Goal: Task Accomplishment & Management: Use online tool/utility

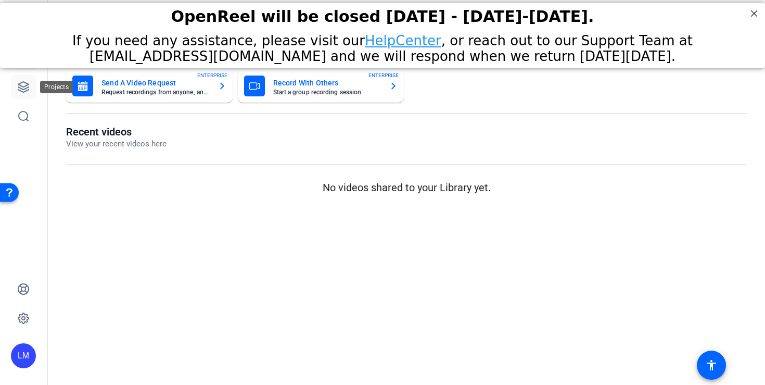
click at [23, 92] on icon at bounding box center [23, 87] width 10 height 10
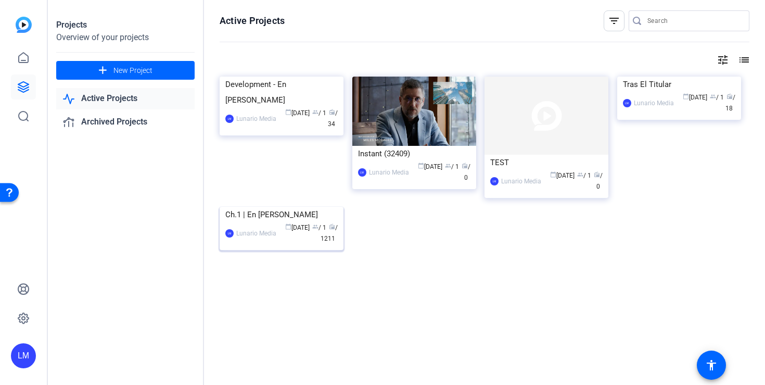
click at [303, 207] on img at bounding box center [282, 207] width 124 height 0
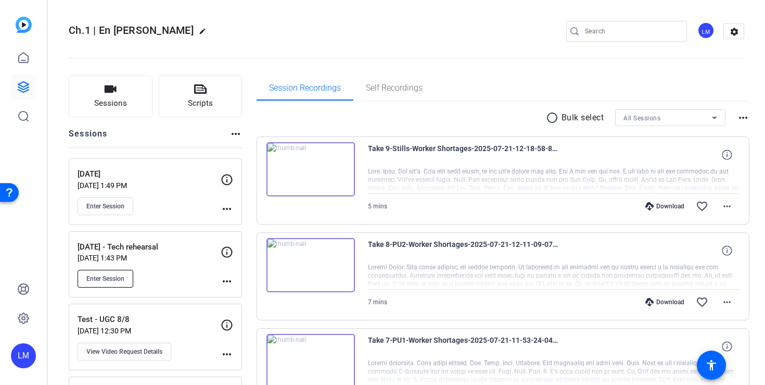
click at [122, 276] on span "Enter Session" at bounding box center [105, 278] width 38 height 8
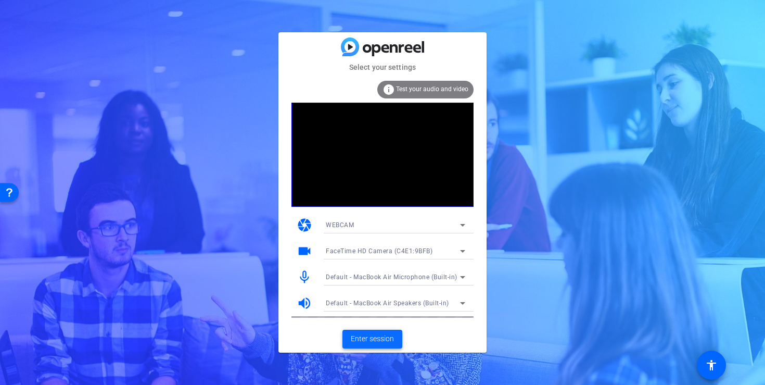
click at [394, 338] on span at bounding box center [373, 338] width 60 height 25
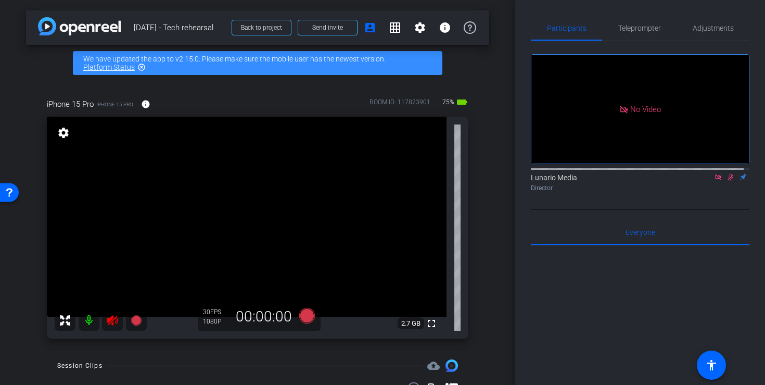
click at [714, 181] on icon at bounding box center [718, 176] width 8 height 7
click at [716, 181] on icon at bounding box center [719, 177] width 6 height 7
click at [703, 181] on icon at bounding box center [706, 176] width 8 height 7
click at [111, 321] on icon at bounding box center [112, 320] width 11 height 10
click at [648, 31] on span "Teleprompter" at bounding box center [639, 27] width 43 height 7
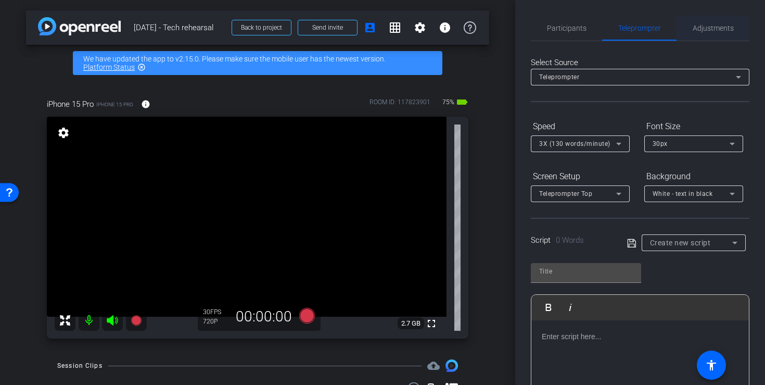
click at [703, 28] on span "Adjustments" at bounding box center [713, 27] width 41 height 7
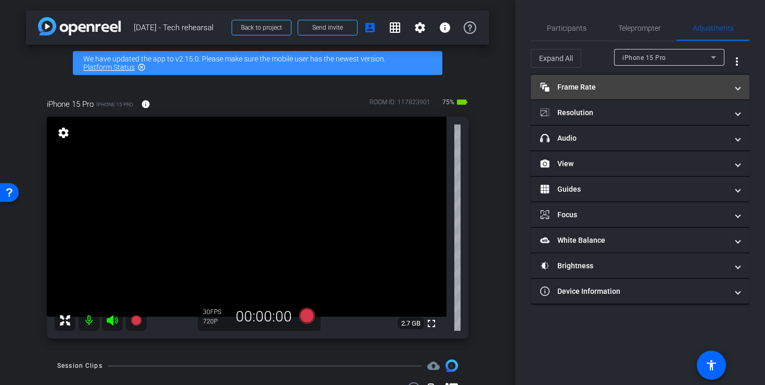
click at [664, 92] on mat-expansion-panel-header "Frame Rate Frame Rate" at bounding box center [640, 86] width 219 height 25
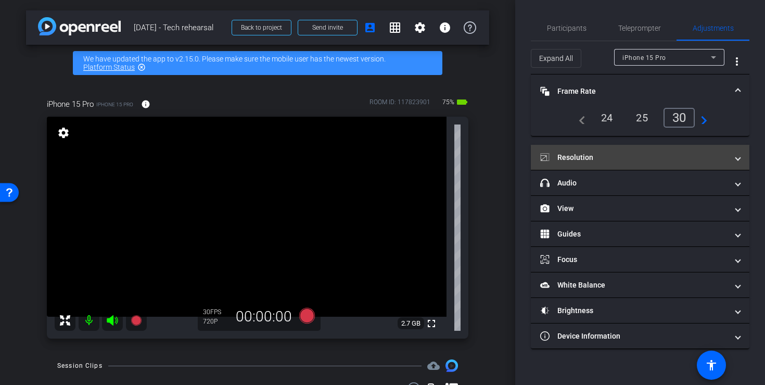
click at [674, 146] on mat-expansion-panel-header "Resolution" at bounding box center [640, 157] width 219 height 25
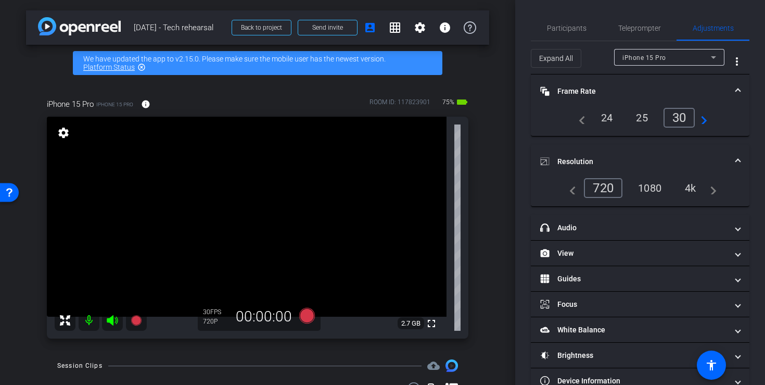
click at [652, 185] on div "1080" at bounding box center [649, 188] width 39 height 18
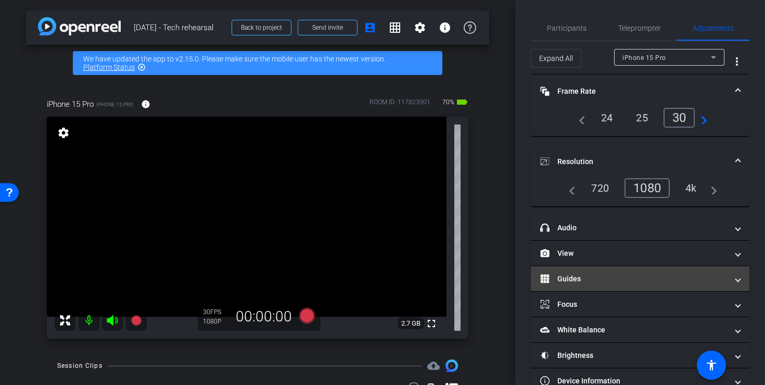
click at [584, 274] on mat-panel-title "Guides" at bounding box center [633, 278] width 187 height 11
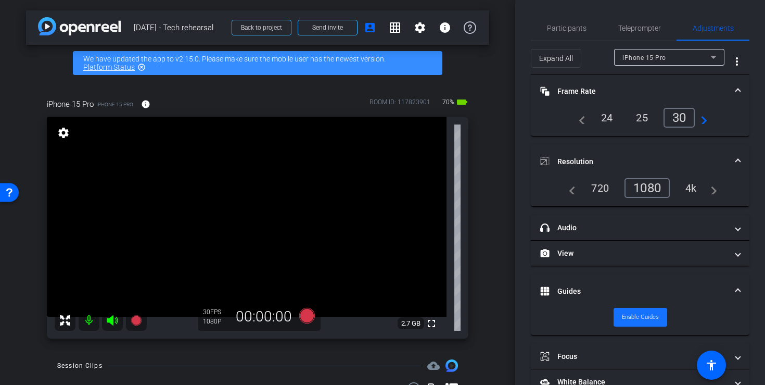
click at [630, 314] on span "Enable Guides" at bounding box center [640, 317] width 37 height 16
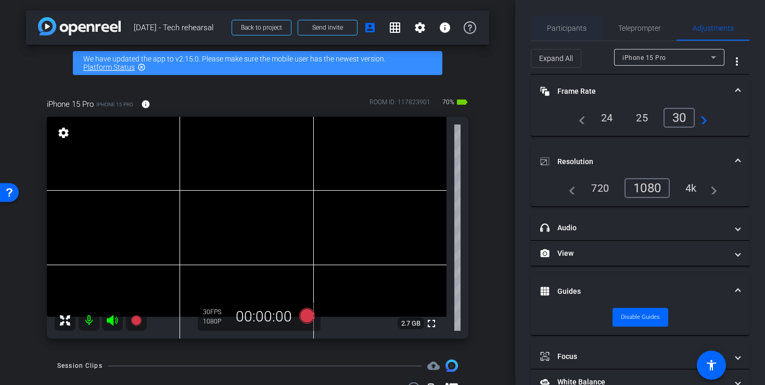
click at [569, 30] on span "Participants" at bounding box center [567, 27] width 40 height 7
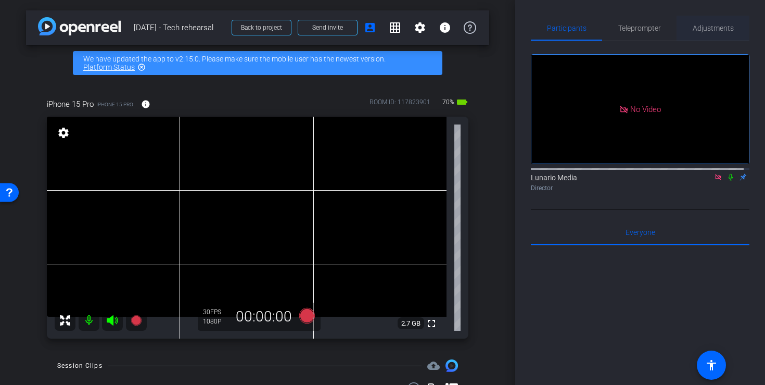
click at [714, 25] on span "Adjustments" at bounding box center [713, 27] width 41 height 7
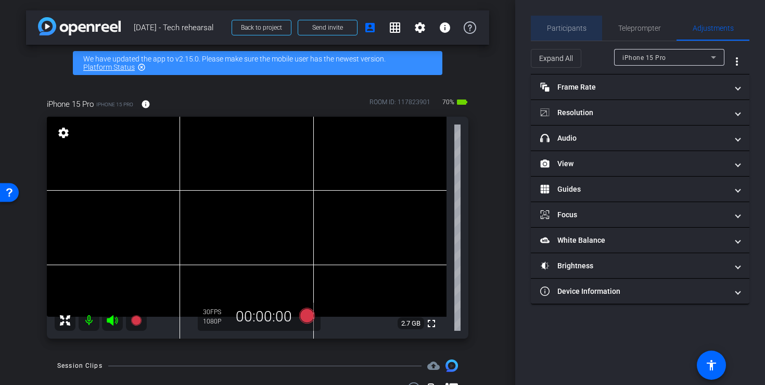
click at [567, 32] on span "Participants" at bounding box center [567, 27] width 40 height 7
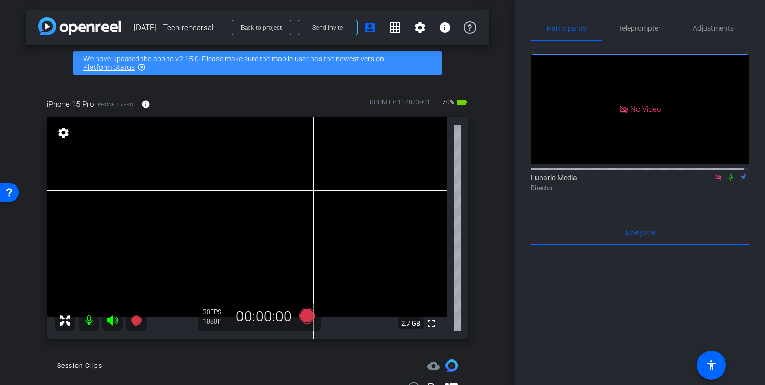
click at [714, 177] on icon at bounding box center [718, 176] width 8 height 7
click at [269, 185] on video at bounding box center [247, 217] width 400 height 200
click at [253, 198] on video at bounding box center [247, 217] width 400 height 200
click at [716, 181] on icon at bounding box center [718, 177] width 4 height 7
click at [716, 181] on icon at bounding box center [719, 177] width 6 height 7
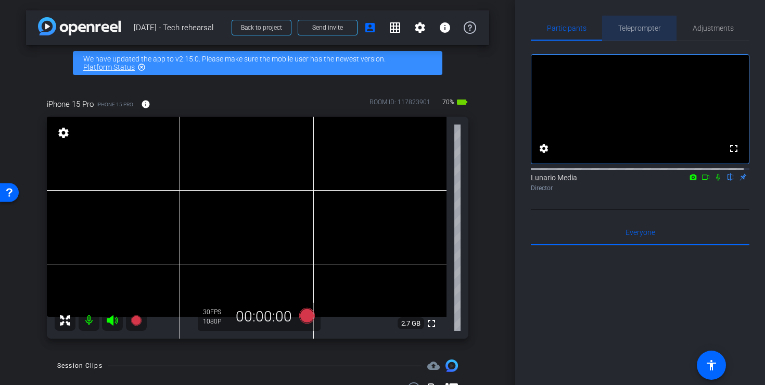
click at [656, 32] on span "Teleprompter" at bounding box center [639, 28] width 43 height 25
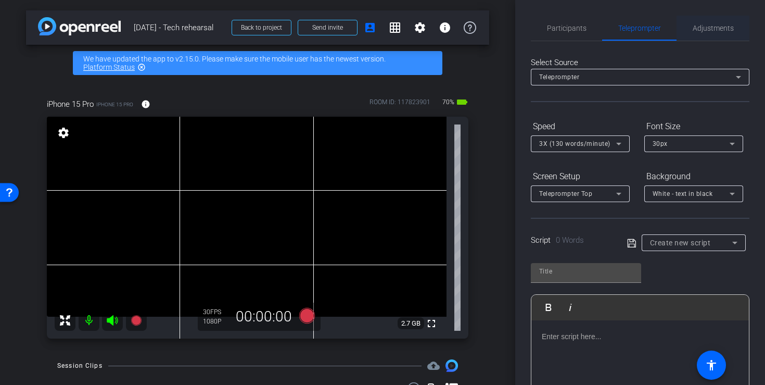
click at [712, 27] on span "Adjustments" at bounding box center [713, 27] width 41 height 7
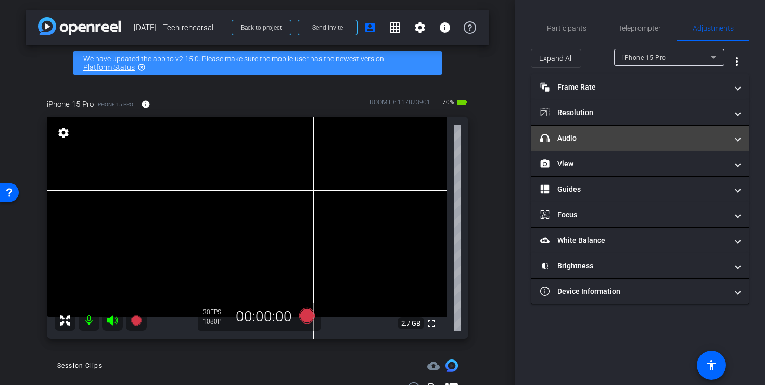
click at [656, 144] on mat-expansion-panel-header "headphone icon Audio" at bounding box center [640, 137] width 219 height 25
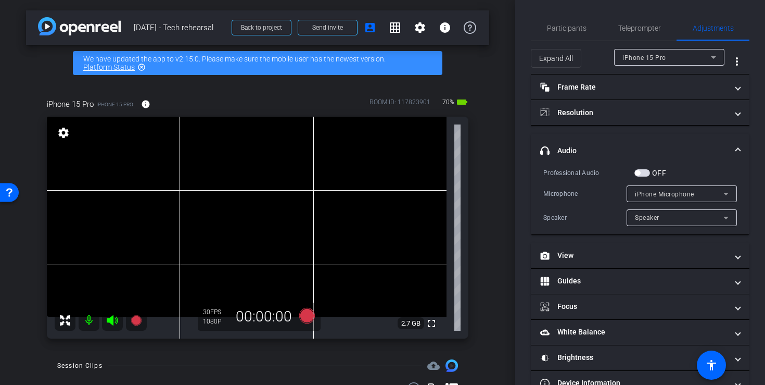
click at [643, 172] on span "button" at bounding box center [643, 172] width 16 height 7
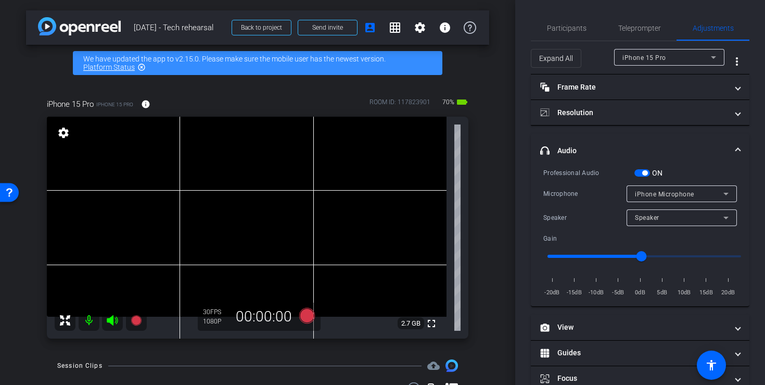
click at [646, 174] on span "button" at bounding box center [644, 172] width 5 height 5
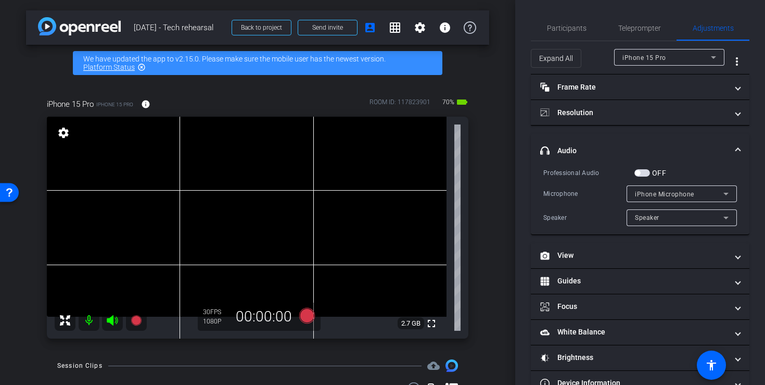
click at [657, 195] on span "iPhone Microphone" at bounding box center [664, 194] width 59 height 7
click at [657, 195] on div at bounding box center [382, 192] width 765 height 385
click at [635, 218] on span "Speaker" at bounding box center [647, 217] width 24 height 7
click at [630, 218] on div at bounding box center [382, 192] width 765 height 385
click at [582, 221] on div "Speaker" at bounding box center [584, 217] width 83 height 10
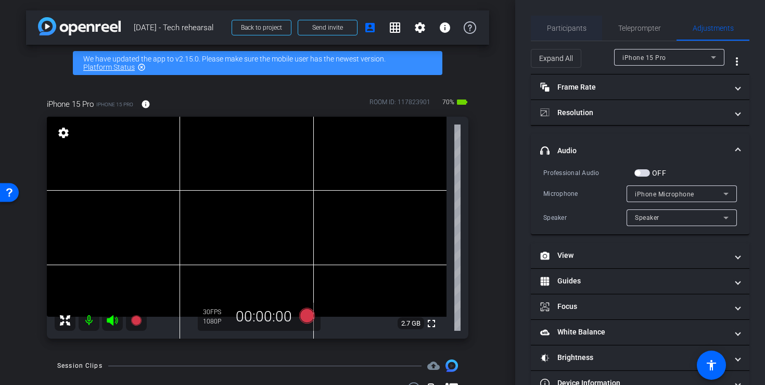
click at [577, 22] on span "Participants" at bounding box center [567, 28] width 40 height 25
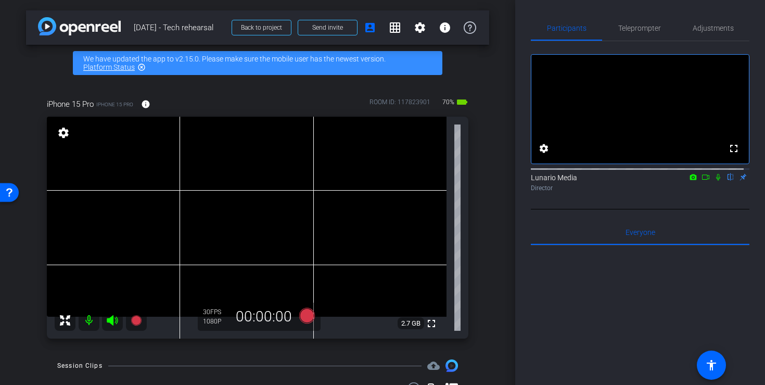
click at [714, 181] on icon at bounding box center [718, 176] width 8 height 7
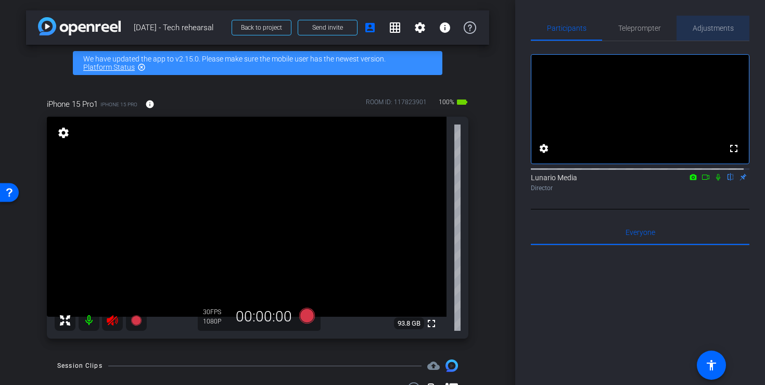
click at [728, 19] on span "Adjustments" at bounding box center [713, 28] width 41 height 25
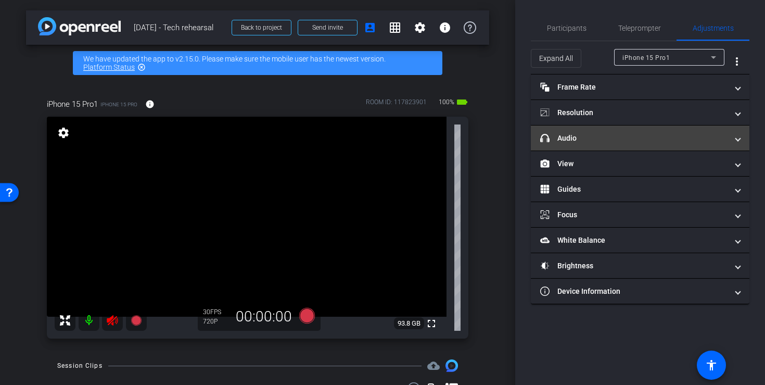
click at [638, 134] on mat-panel-title "headphone icon Audio" at bounding box center [633, 138] width 187 height 11
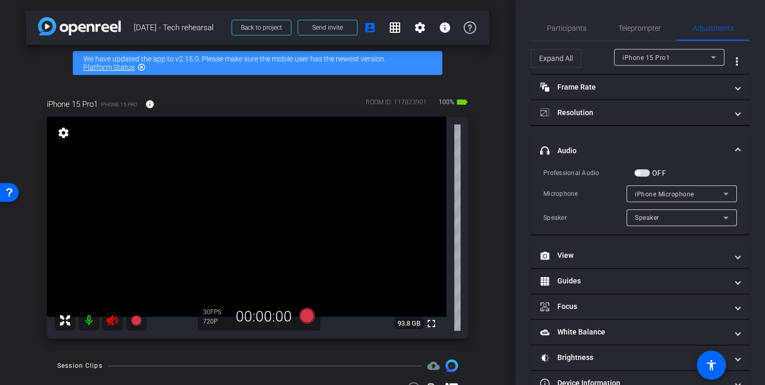
click at [643, 192] on span "iPhone Microphone" at bounding box center [664, 194] width 59 height 7
click at [643, 192] on div at bounding box center [382, 192] width 765 height 385
click at [557, 31] on span "Participants" at bounding box center [567, 27] width 40 height 7
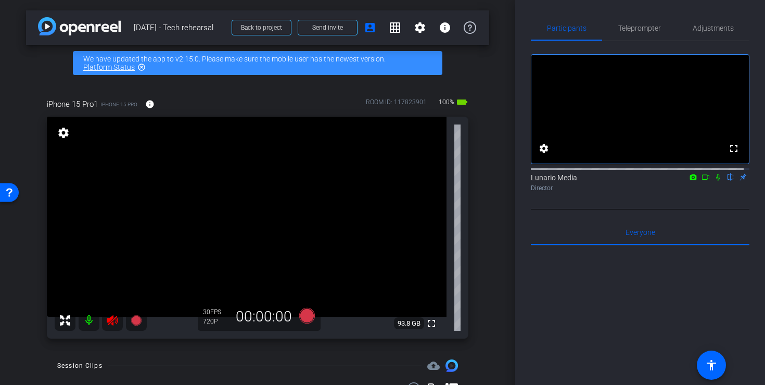
click at [111, 318] on icon at bounding box center [112, 320] width 11 height 10
click at [643, 27] on span "Teleprompter" at bounding box center [639, 27] width 43 height 7
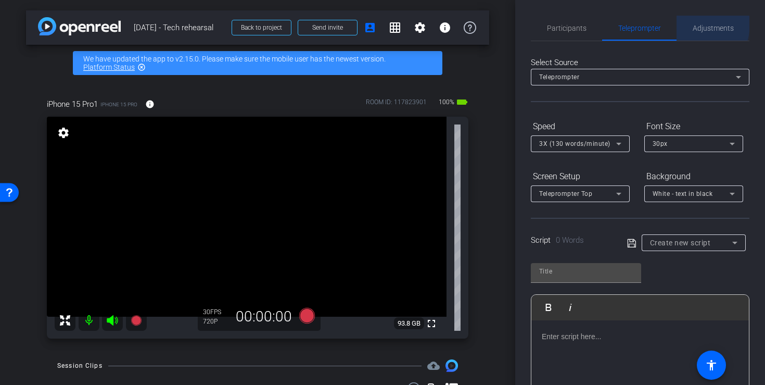
click at [693, 24] on span "Adjustments" at bounding box center [713, 27] width 41 height 7
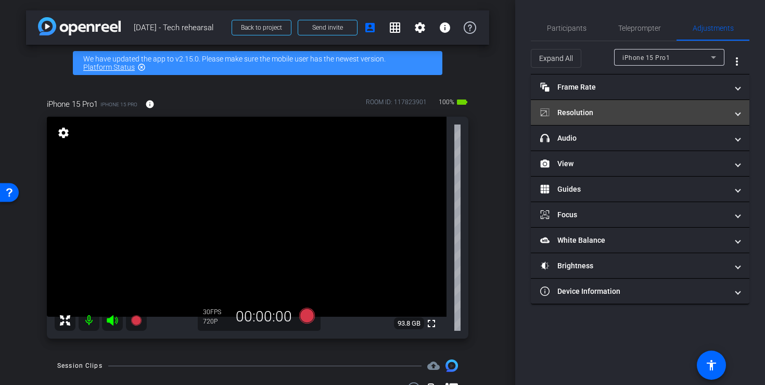
click at [661, 111] on mat-panel-title "Resolution" at bounding box center [633, 112] width 187 height 11
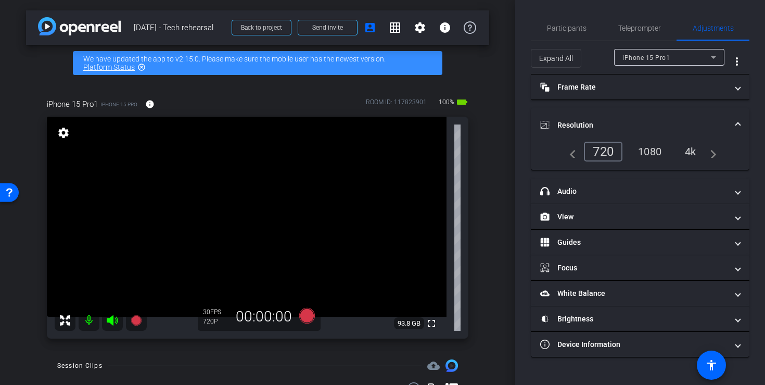
click at [651, 157] on div "1080" at bounding box center [649, 152] width 39 height 18
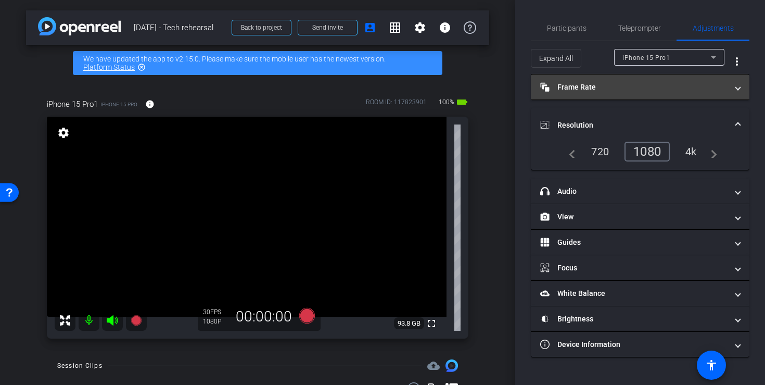
click at [667, 90] on mat-panel-title "Frame Rate Frame Rate" at bounding box center [633, 87] width 187 height 11
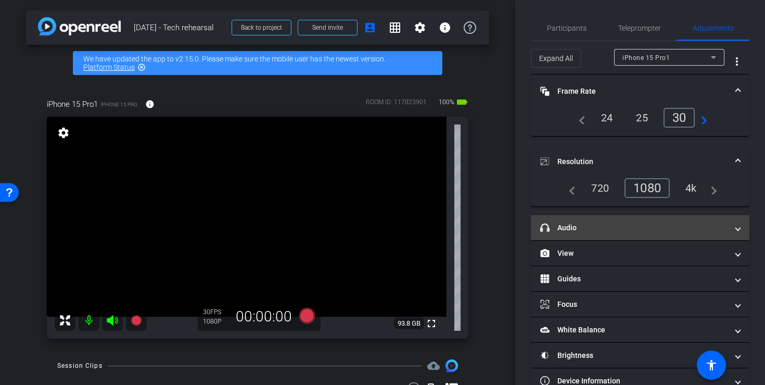
click at [669, 225] on mat-panel-title "headphone icon Audio" at bounding box center [633, 227] width 187 height 11
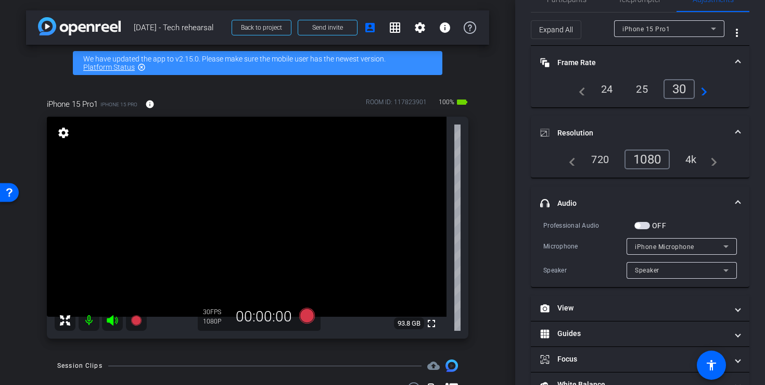
scroll to position [38, 0]
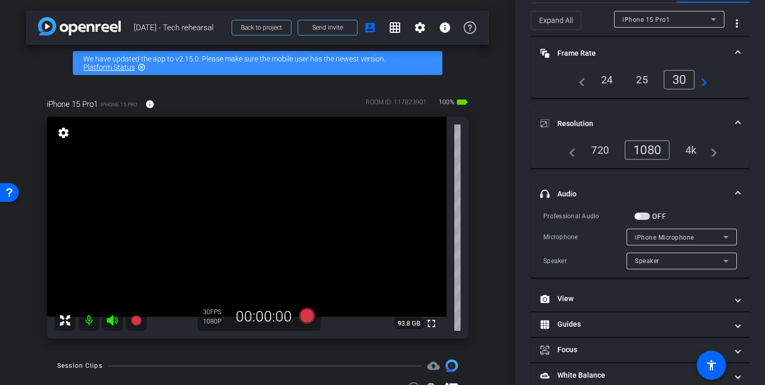
click at [667, 244] on div "iPhone Microphone" at bounding box center [682, 237] width 94 height 17
click at [668, 239] on div at bounding box center [382, 192] width 765 height 385
click at [668, 236] on span "iPhone Microphone" at bounding box center [664, 237] width 59 height 7
click at [641, 220] on div at bounding box center [382, 192] width 765 height 385
click at [641, 214] on span "button" at bounding box center [643, 215] width 16 height 7
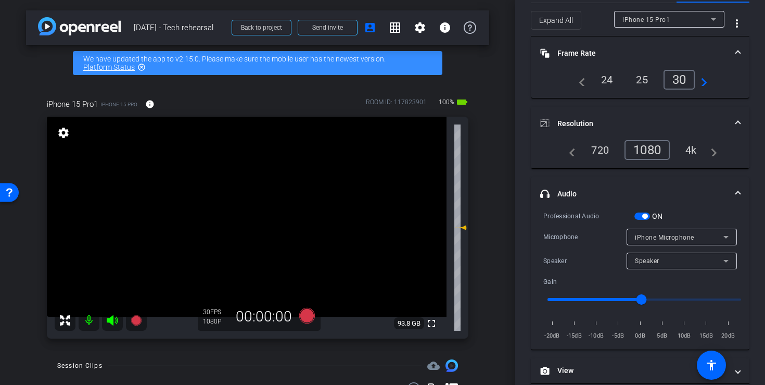
click at [668, 238] on span "iPhone Microphone" at bounding box center [664, 237] width 59 height 7
click at [668, 238] on div at bounding box center [382, 192] width 765 height 385
click at [593, 245] on div "Professional Audio ON Microphone iPhone Microphone Speaker Speaker Gain -20dB -…" at bounding box center [640, 275] width 194 height 131
click at [649, 267] on div "Speaker" at bounding box center [679, 260] width 88 height 13
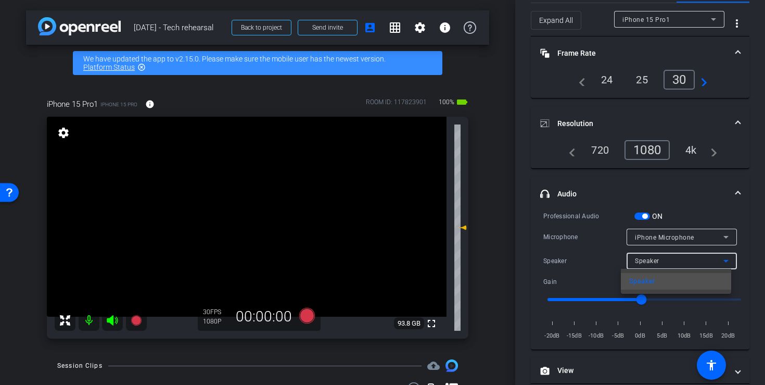
click at [650, 264] on div at bounding box center [382, 192] width 765 height 385
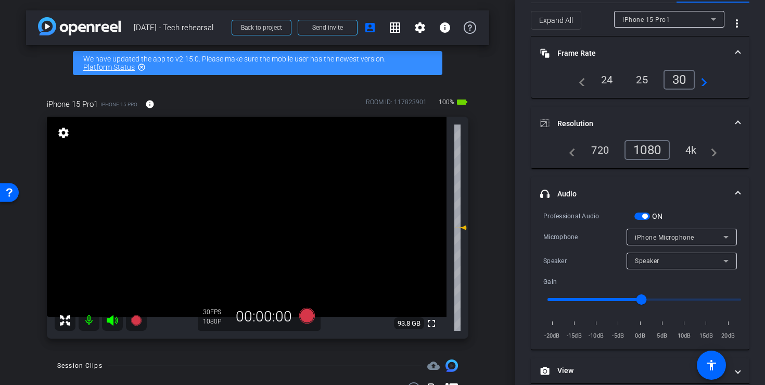
click at [586, 269] on div "Professional Audio ON Microphone iPhone Microphone Speaker Speaker Gain -20dB -…" at bounding box center [640, 275] width 194 height 131
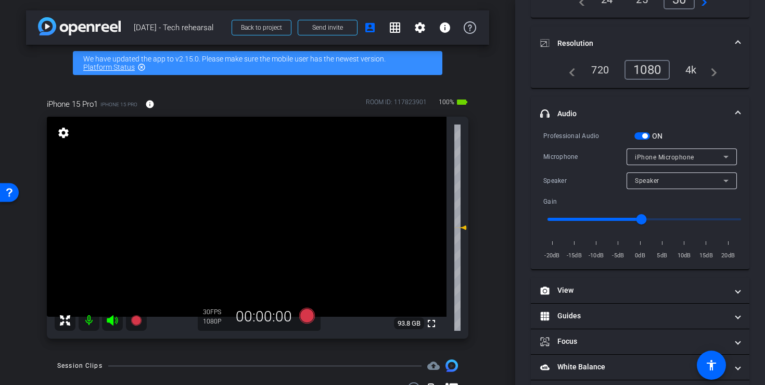
scroll to position [123, 0]
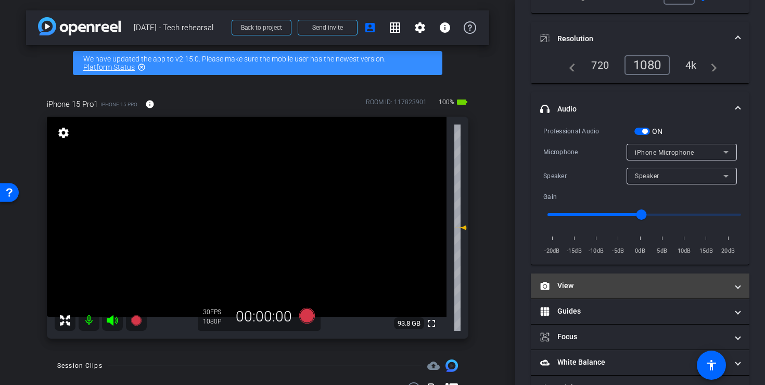
click at [590, 274] on mat-expansion-panel-header "View" at bounding box center [640, 285] width 219 height 25
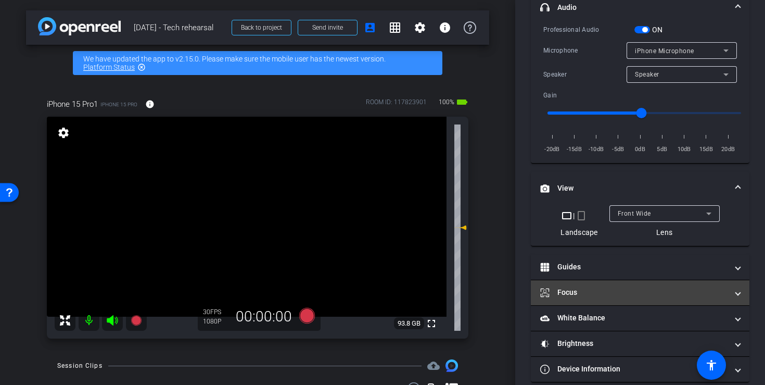
scroll to position [237, 0]
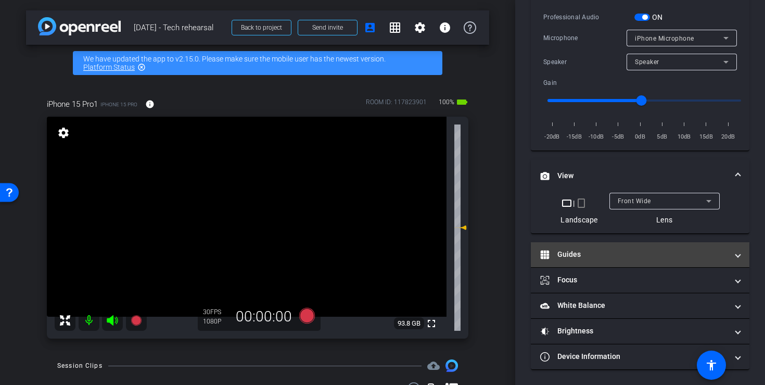
click at [630, 257] on mat-panel-title "Guides" at bounding box center [633, 254] width 187 height 11
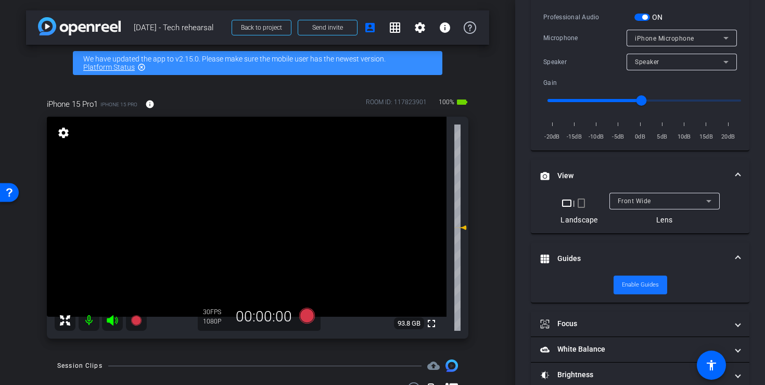
click at [640, 283] on span "Enable Guides" at bounding box center [640, 285] width 37 height 16
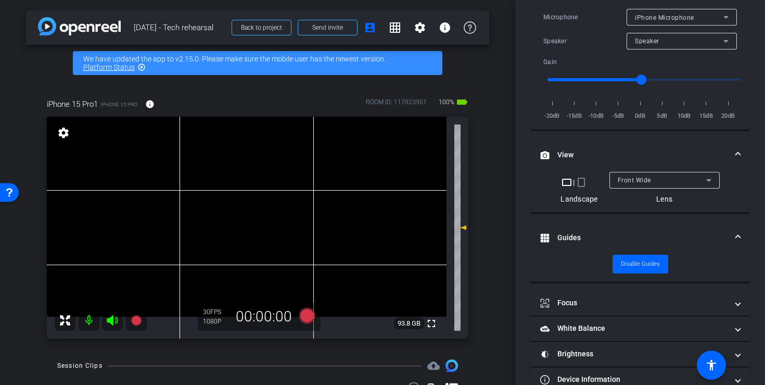
scroll to position [281, 0]
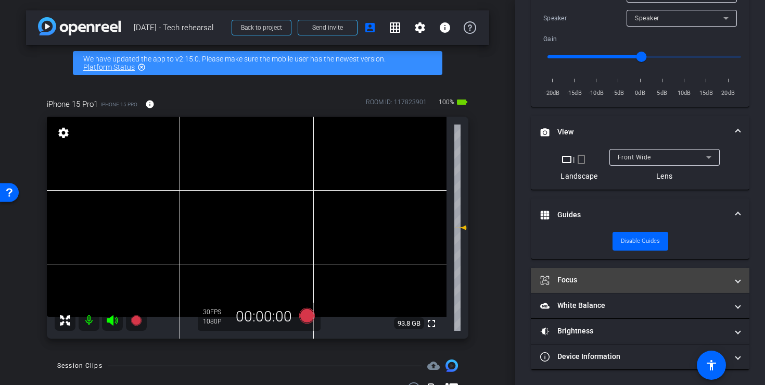
click at [630, 276] on mat-panel-title "Focus" at bounding box center [633, 279] width 187 height 11
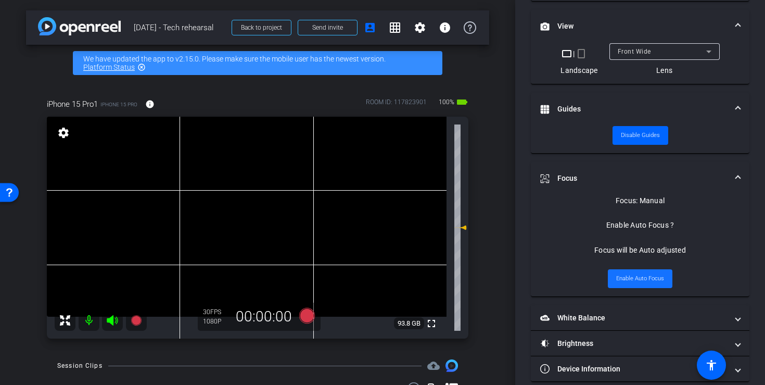
scroll to position [398, 0]
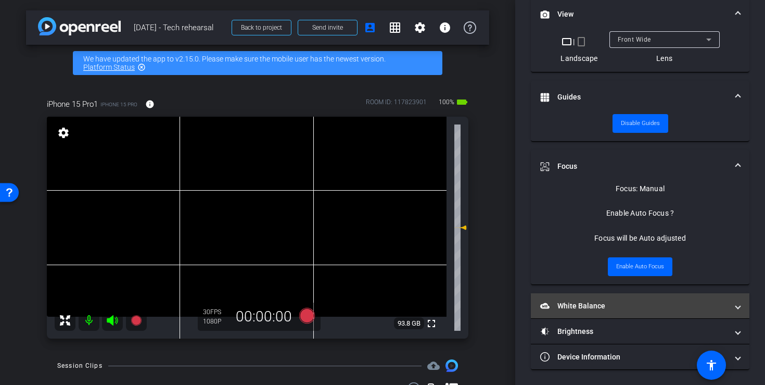
click at [625, 303] on mat-panel-title "White Balance White Balance" at bounding box center [633, 305] width 187 height 11
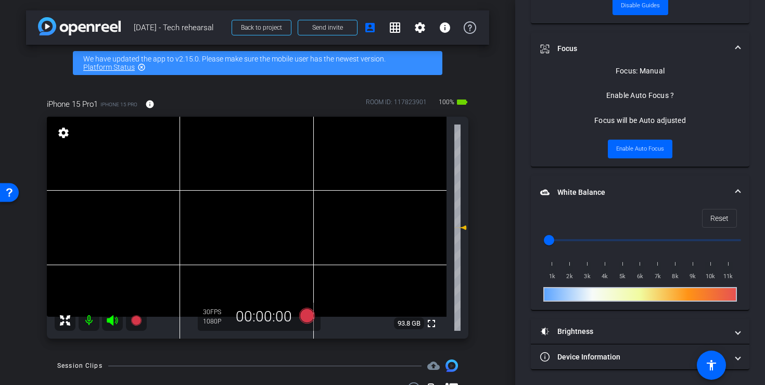
scroll to position [516, 0]
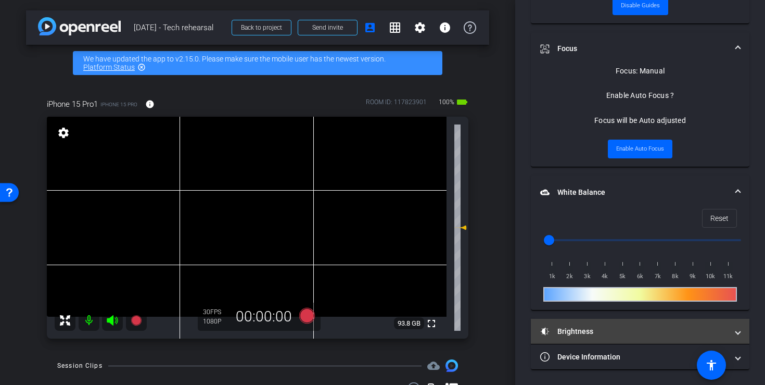
click at [598, 338] on mat-expansion-panel-header "Brightness" at bounding box center [640, 331] width 219 height 25
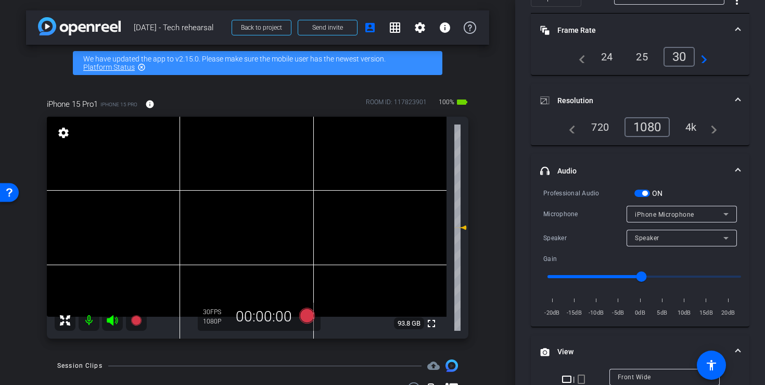
scroll to position [64, 0]
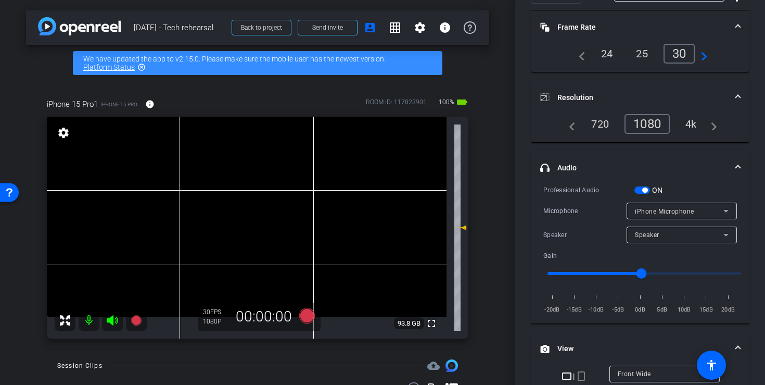
click at [682, 208] on span "iPhone Microphone" at bounding box center [664, 211] width 59 height 7
click at [682, 207] on div at bounding box center [382, 192] width 765 height 385
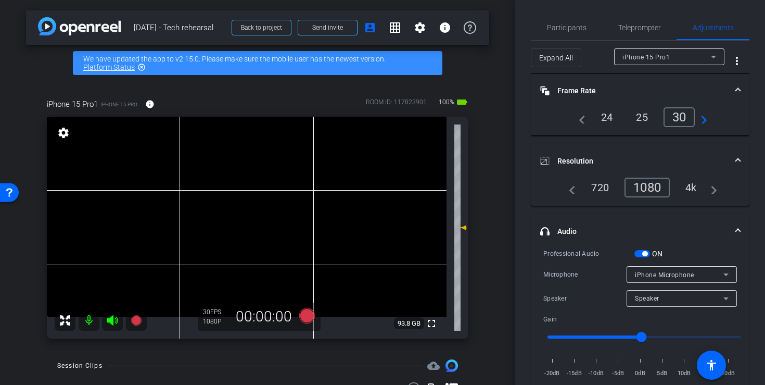
scroll to position [3, 0]
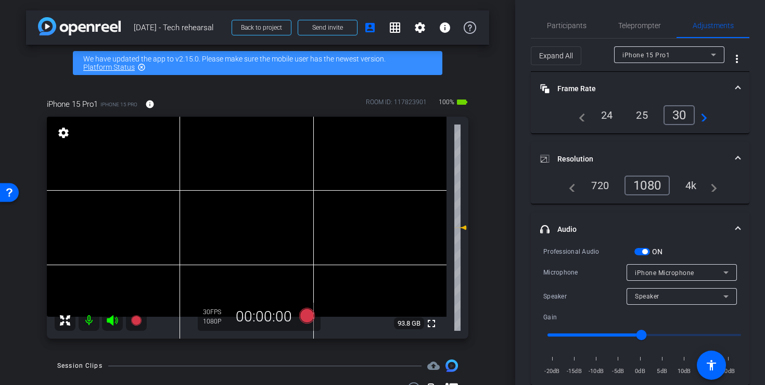
click at [683, 52] on div "iPhone 15 Pro1" at bounding box center [667, 54] width 88 height 13
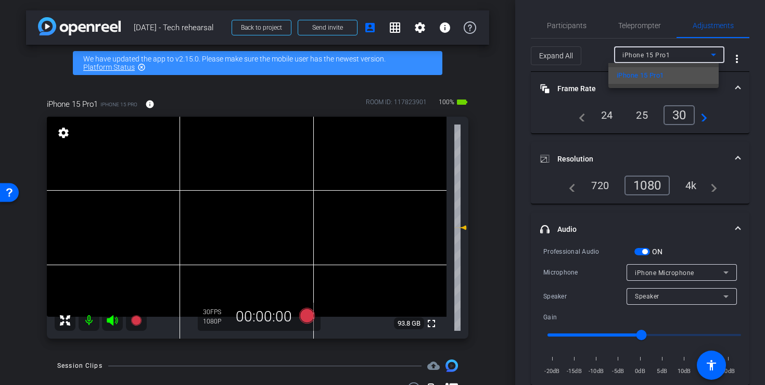
click at [683, 52] on div at bounding box center [382, 192] width 765 height 385
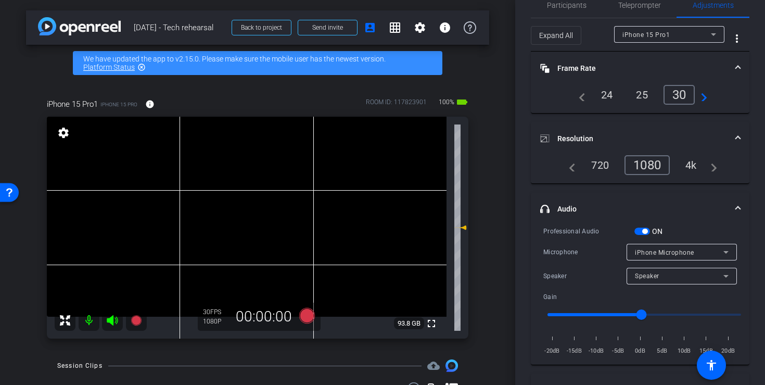
scroll to position [24, 0]
click at [489, 69] on div "arrow_back 8/14/25 - Tech rehearsal Back to project Send invite account_box gri…" at bounding box center [257, 192] width 515 height 385
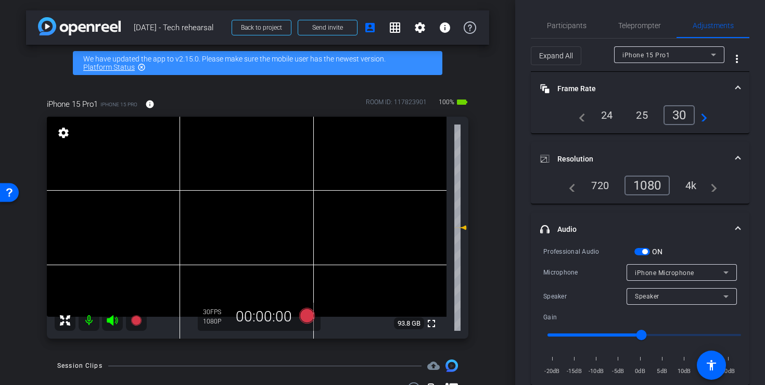
scroll to position [0, 0]
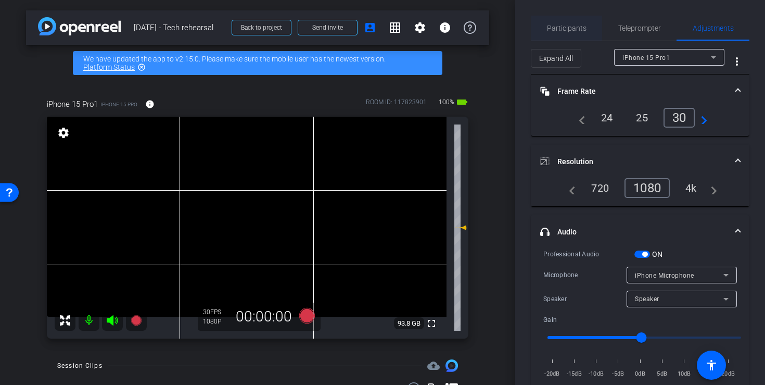
click at [571, 24] on span "Participants" at bounding box center [567, 27] width 40 height 7
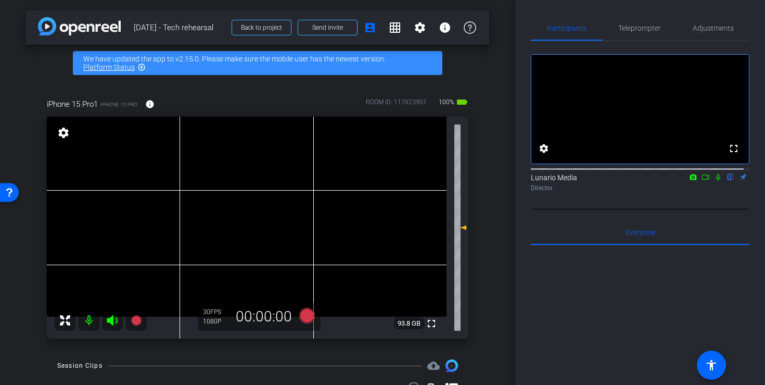
click at [713, 192] on div "Lunario Media flip Director" at bounding box center [640, 182] width 219 height 20
click at [712, 182] on mat-icon at bounding box center [718, 176] width 12 height 9
click at [702, 181] on icon at bounding box center [706, 176] width 8 height 7
click at [716, 182] on mat-icon at bounding box center [718, 176] width 12 height 9
click at [714, 181] on icon at bounding box center [718, 176] width 8 height 7
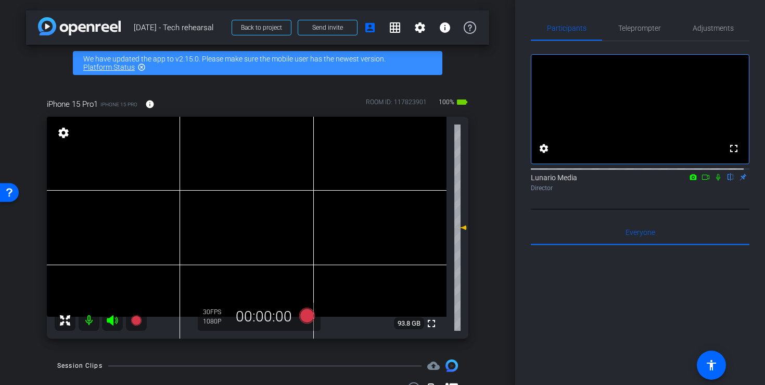
click at [716, 181] on icon at bounding box center [718, 177] width 4 height 7
click at [641, 30] on span "Teleprompter" at bounding box center [639, 27] width 43 height 7
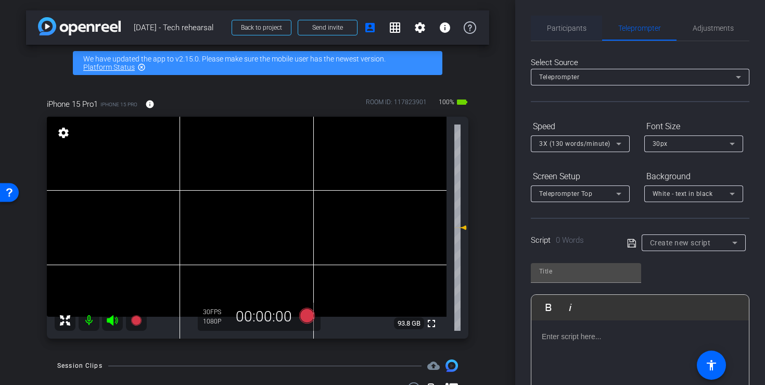
click at [577, 33] on span "Participants" at bounding box center [567, 28] width 40 height 25
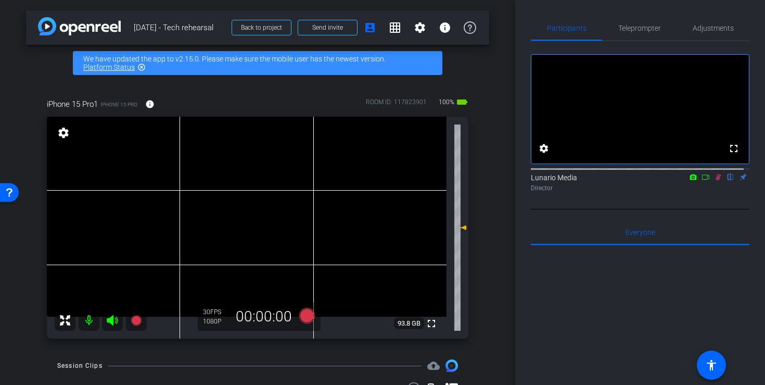
click at [714, 181] on icon at bounding box center [718, 176] width 8 height 7
click at [260, 202] on video at bounding box center [247, 217] width 400 height 200
click at [235, 206] on video at bounding box center [247, 217] width 400 height 200
click at [244, 189] on video at bounding box center [247, 217] width 400 height 200
click at [715, 181] on icon at bounding box center [718, 176] width 8 height 7
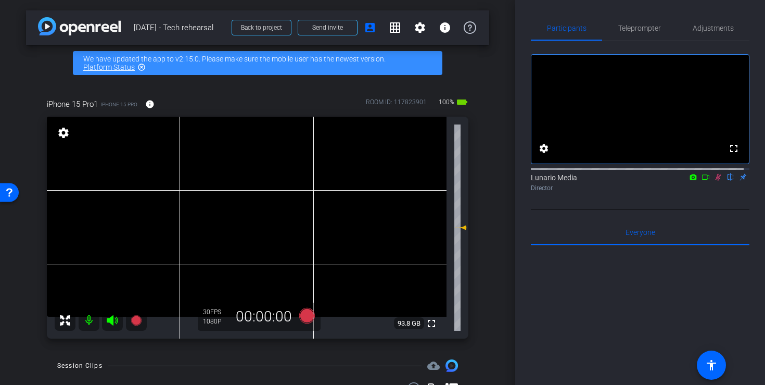
click at [714, 181] on icon at bounding box center [718, 176] width 8 height 7
click at [716, 181] on icon at bounding box center [719, 177] width 6 height 7
click at [684, 37] on div "Adjustments" at bounding box center [713, 28] width 73 height 25
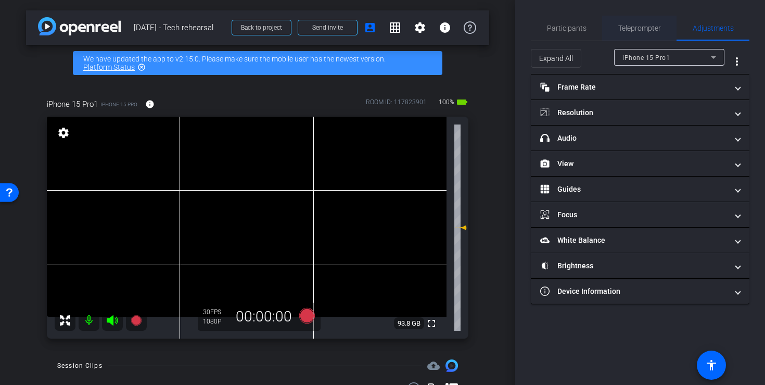
click at [646, 33] on span "Teleprompter" at bounding box center [639, 28] width 43 height 25
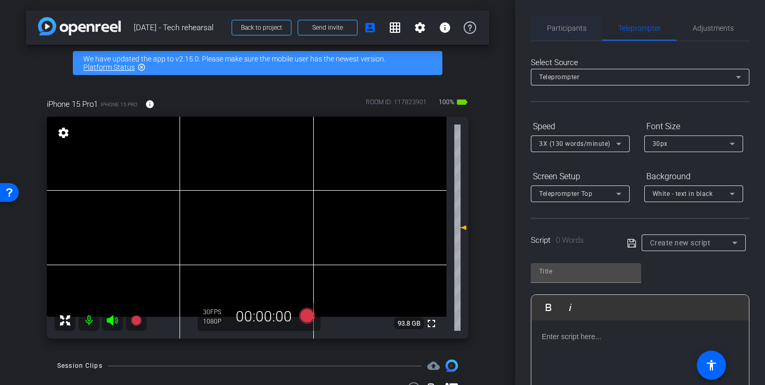
click at [576, 29] on span "Participants" at bounding box center [567, 27] width 40 height 7
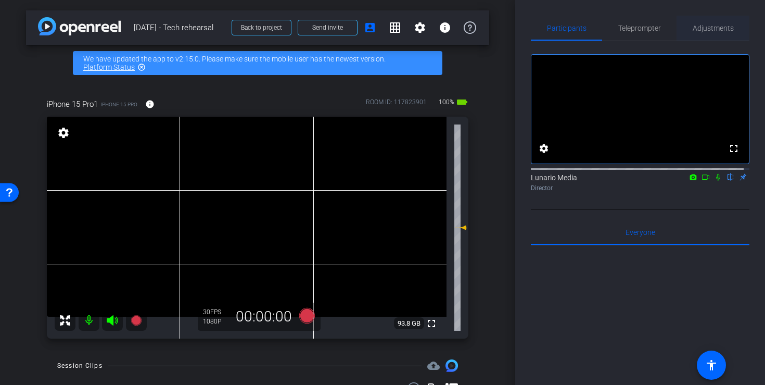
click at [704, 31] on span "Adjustments" at bounding box center [713, 27] width 41 height 7
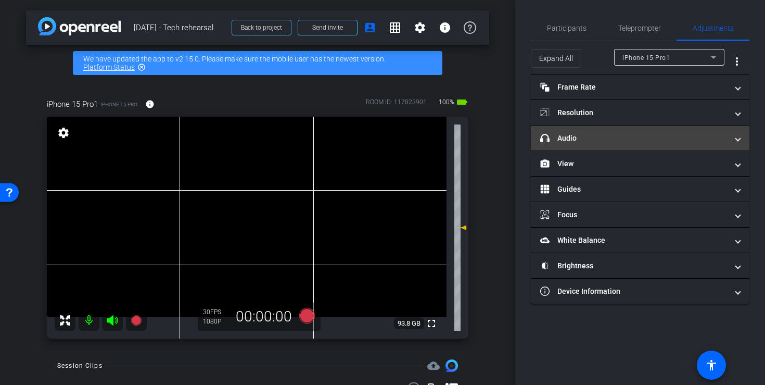
click at [627, 136] on mat-panel-title "headphone icon Audio" at bounding box center [633, 138] width 187 height 11
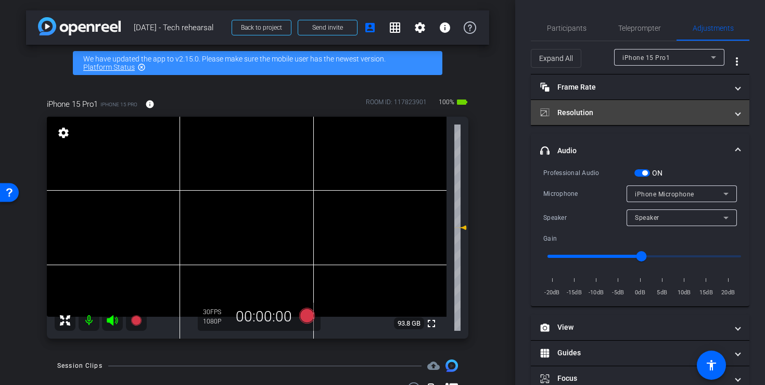
click at [621, 113] on mat-panel-title "Resolution" at bounding box center [633, 112] width 187 height 11
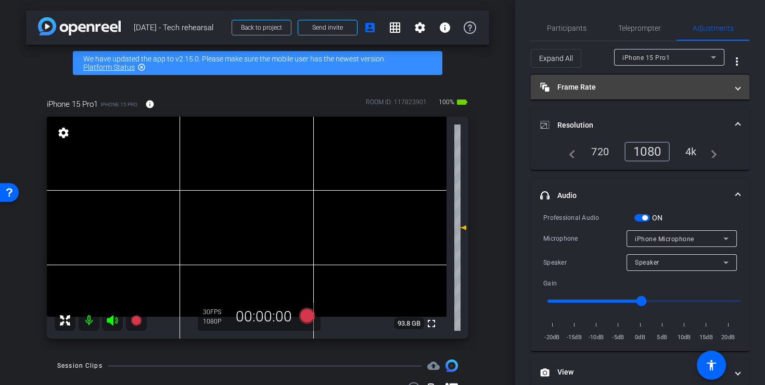
click at [628, 95] on mat-expansion-panel-header "Frame Rate Frame Rate" at bounding box center [640, 86] width 219 height 25
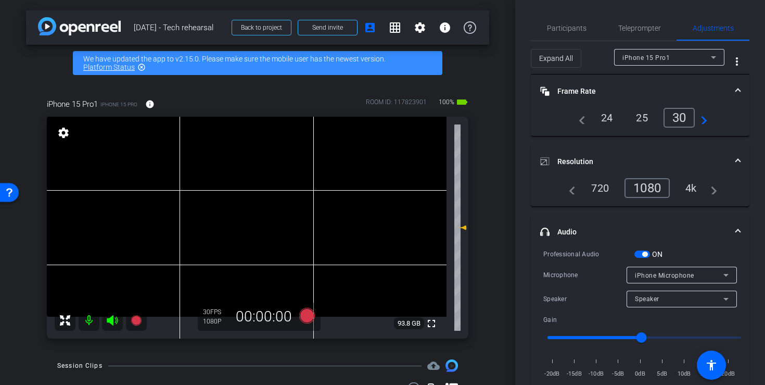
click at [633, 93] on mat-panel-title "Frame Rate Frame Rate" at bounding box center [633, 91] width 187 height 11
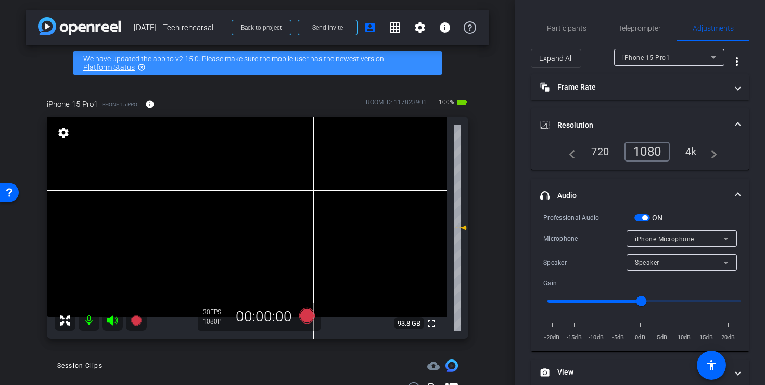
click at [662, 122] on mat-panel-title "Resolution" at bounding box center [633, 125] width 187 height 11
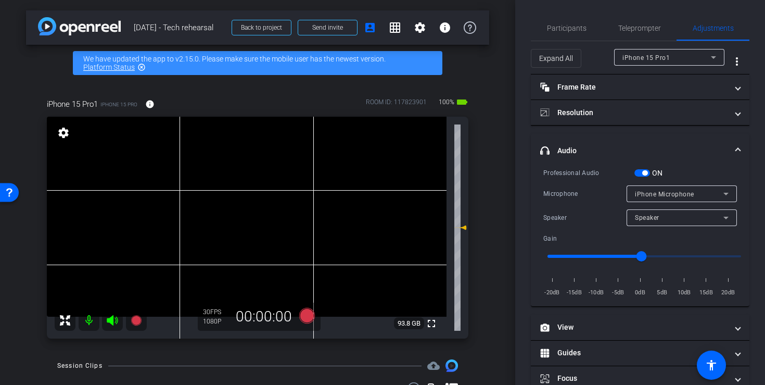
click at [677, 149] on mat-panel-title "headphone icon Audio" at bounding box center [633, 150] width 187 height 11
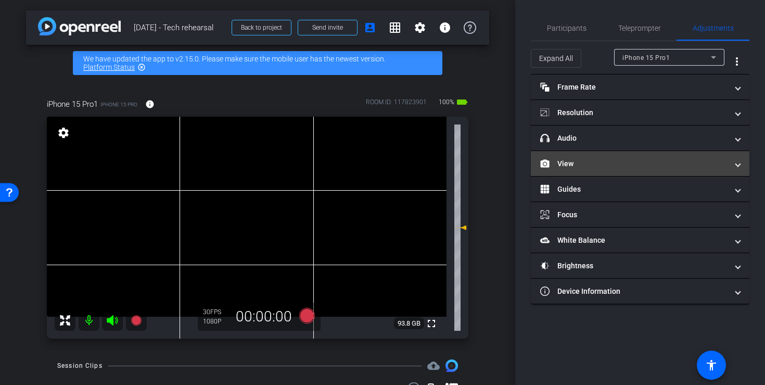
click at [680, 169] on mat-expansion-panel-header "View" at bounding box center [640, 163] width 219 height 25
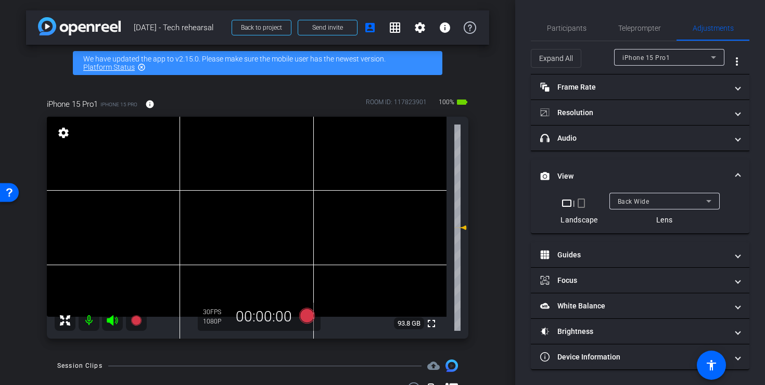
click at [736, 177] on span at bounding box center [738, 176] width 4 height 11
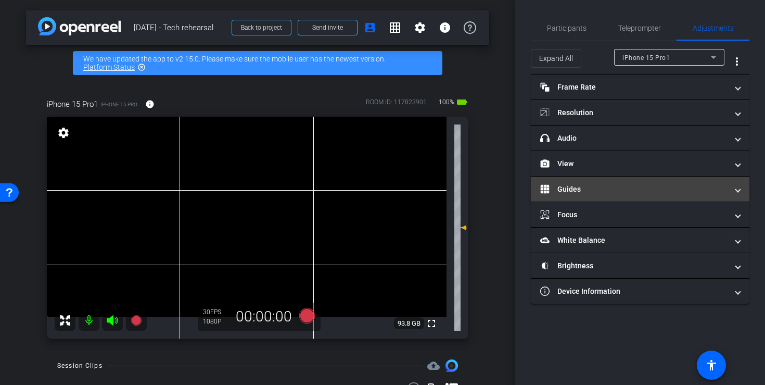
click at [655, 181] on mat-expansion-panel-header "Guides" at bounding box center [640, 188] width 219 height 25
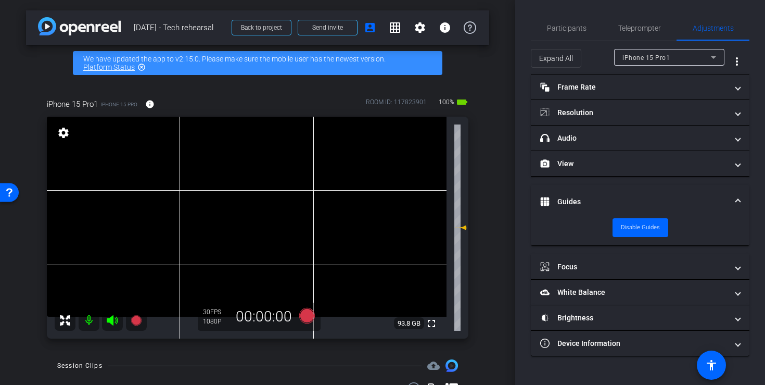
click at [654, 192] on mat-expansion-panel-header "Guides" at bounding box center [640, 201] width 219 height 33
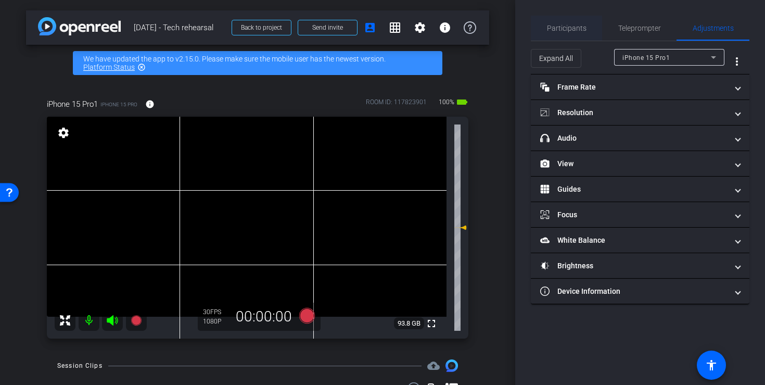
click at [573, 30] on span "Participants" at bounding box center [567, 27] width 40 height 7
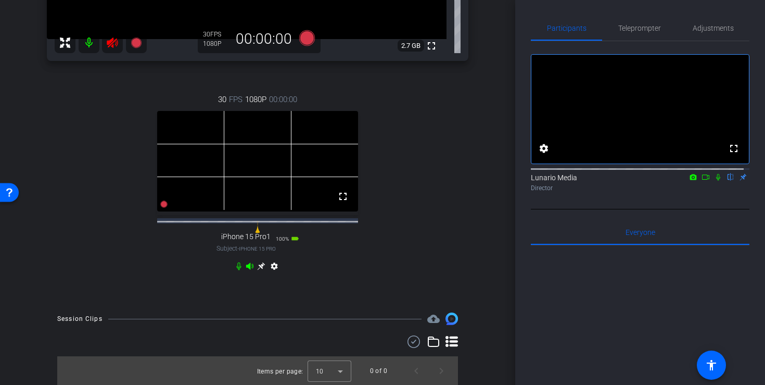
click at [259, 270] on icon at bounding box center [261, 266] width 8 height 8
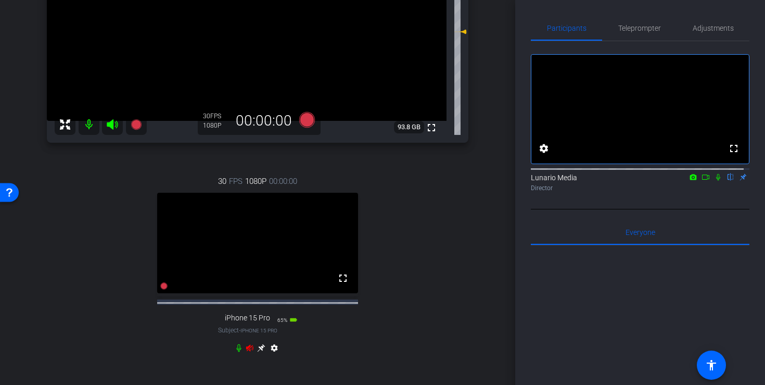
scroll to position [241, 0]
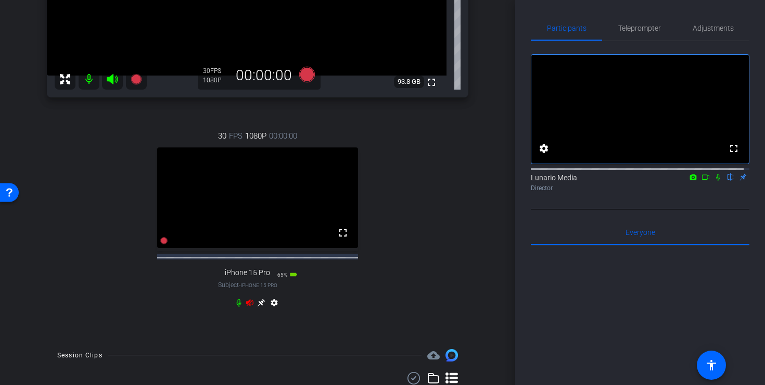
click at [249, 307] on icon at bounding box center [250, 302] width 8 height 8
click at [118, 82] on icon at bounding box center [112, 79] width 12 height 12
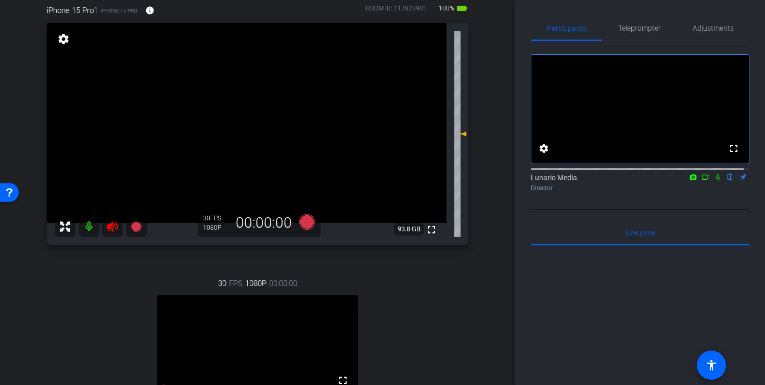
scroll to position [201, 0]
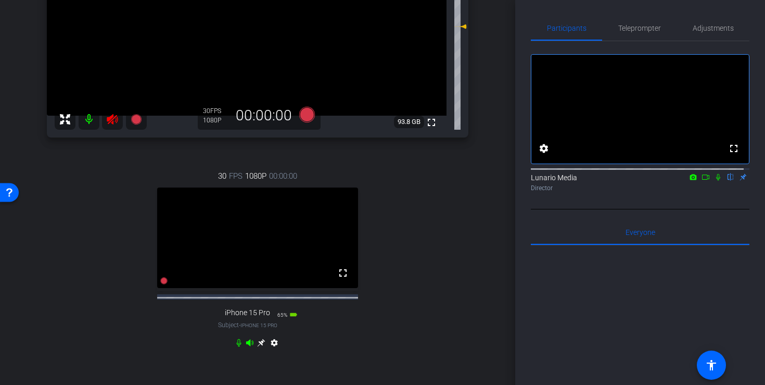
click at [247, 346] on icon at bounding box center [249, 342] width 7 height 7
click at [235, 347] on icon at bounding box center [239, 342] width 8 height 8
click at [246, 347] on icon at bounding box center [250, 342] width 8 height 8
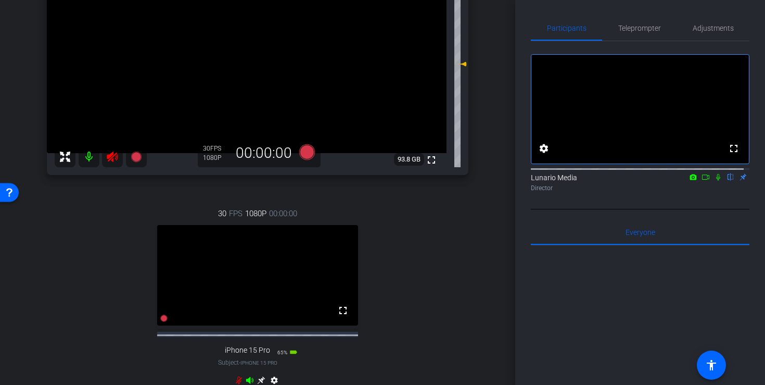
scroll to position [104, 0]
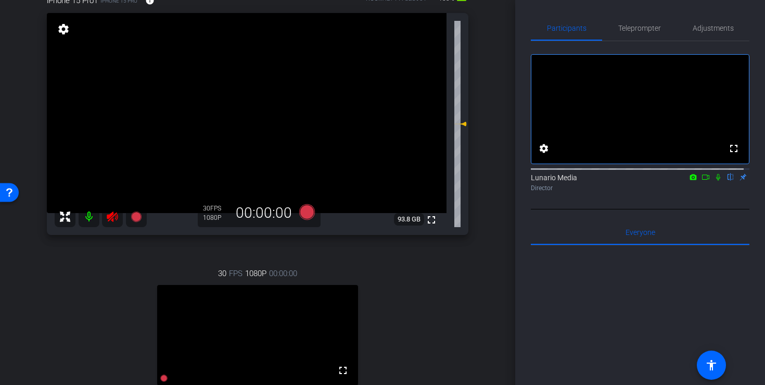
click at [92, 215] on mat-icon at bounding box center [89, 216] width 21 height 21
click at [113, 211] on icon at bounding box center [112, 216] width 12 height 12
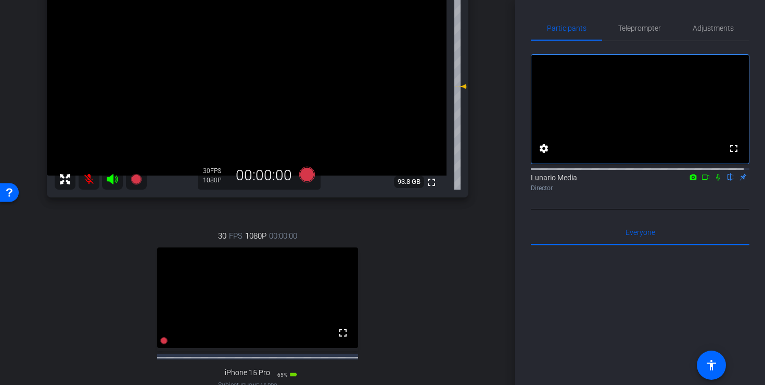
scroll to position [287, 0]
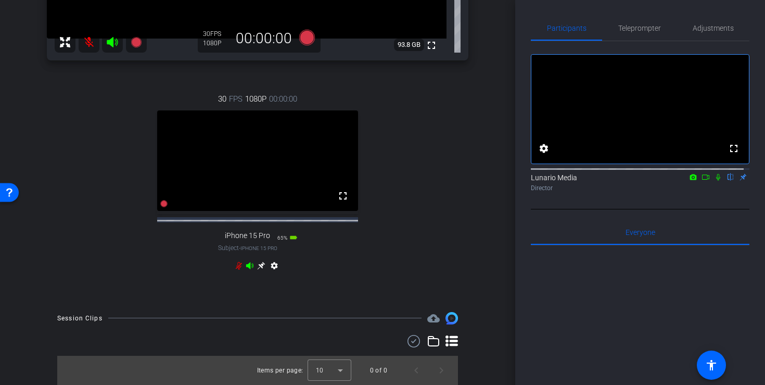
click at [250, 261] on icon at bounding box center [250, 265] width 8 height 8
click at [112, 37] on icon at bounding box center [112, 42] width 11 height 10
click at [249, 267] on icon at bounding box center [250, 265] width 8 height 8
click at [91, 35] on mat-icon at bounding box center [89, 42] width 21 height 21
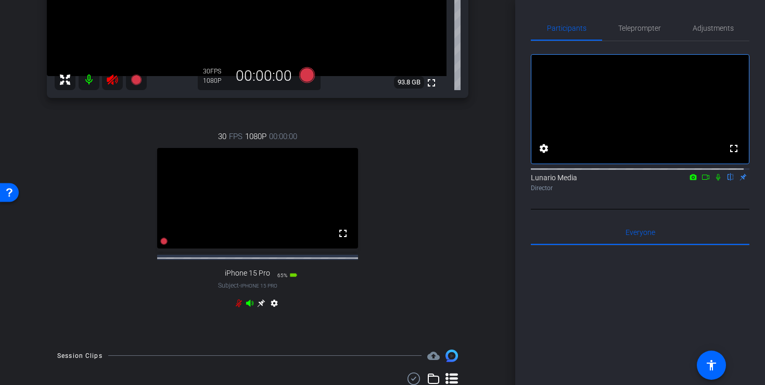
scroll to position [240, 0]
click at [247, 306] on icon at bounding box center [249, 302] width 7 height 7
click at [90, 83] on mat-icon at bounding box center [89, 79] width 21 height 21
click at [248, 307] on icon at bounding box center [250, 303] width 8 height 8
click at [239, 307] on icon at bounding box center [239, 303] width 8 height 8
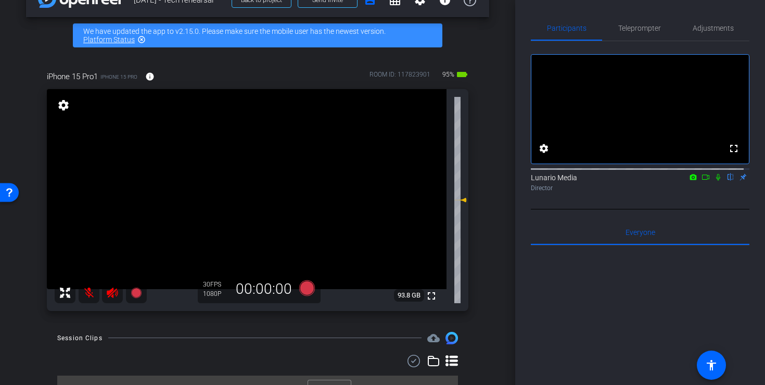
scroll to position [47, 0]
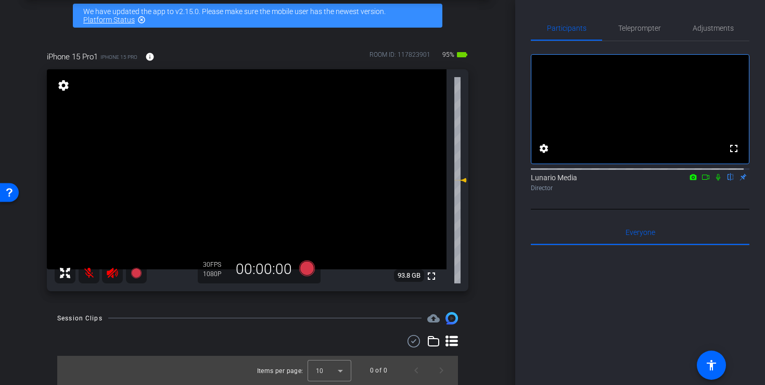
click at [119, 278] on mat-icon at bounding box center [112, 272] width 21 height 21
click at [88, 277] on mat-icon at bounding box center [89, 272] width 21 height 21
click at [721, 27] on span "Adjustments" at bounding box center [713, 27] width 41 height 7
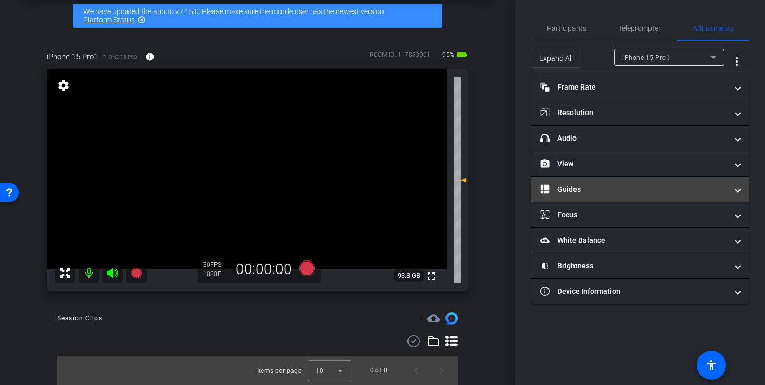
click at [636, 182] on mat-expansion-panel-header "Guides" at bounding box center [640, 188] width 219 height 25
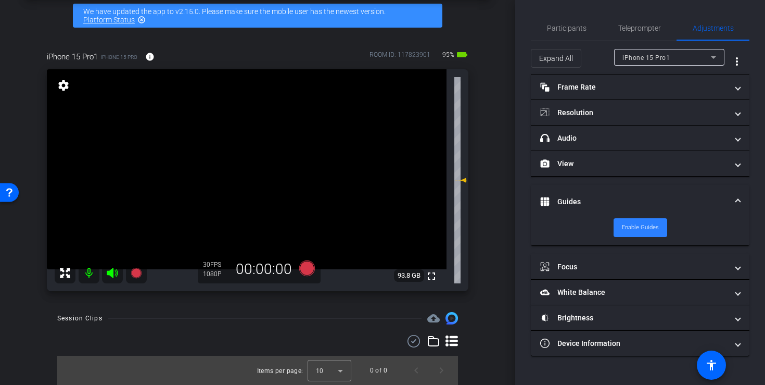
click at [643, 221] on span "Enable Guides" at bounding box center [640, 228] width 37 height 16
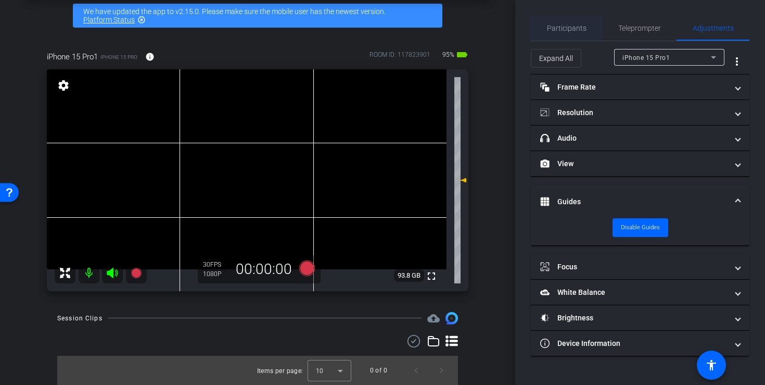
click at [576, 27] on span "Participants" at bounding box center [567, 27] width 40 height 7
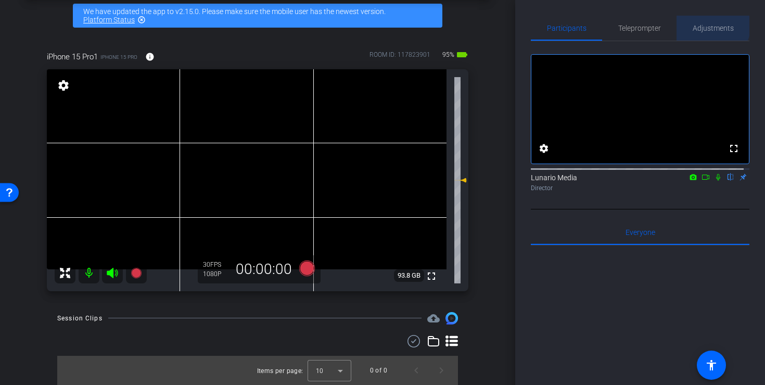
click at [705, 23] on span "Adjustments" at bounding box center [713, 28] width 41 height 25
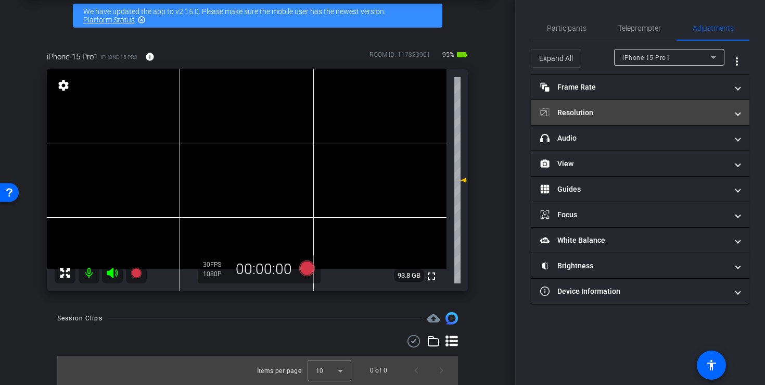
click at [658, 115] on mat-panel-title "Resolution" at bounding box center [633, 112] width 187 height 11
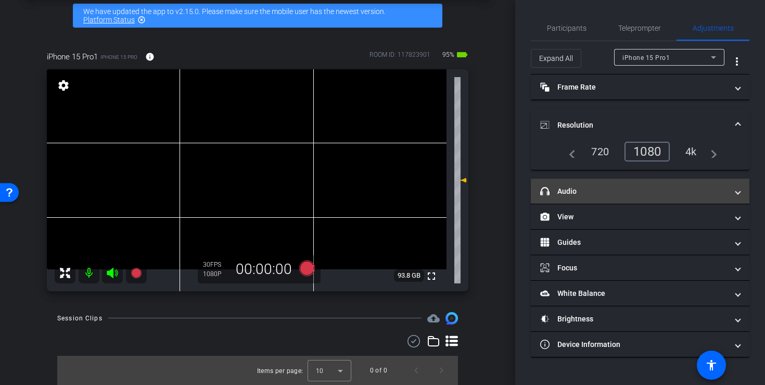
click at [640, 184] on mat-expansion-panel-header "headphone icon Audio" at bounding box center [640, 191] width 219 height 25
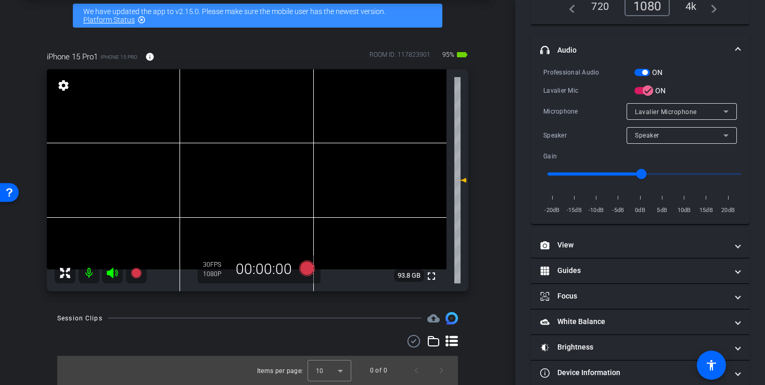
scroll to position [161, 0]
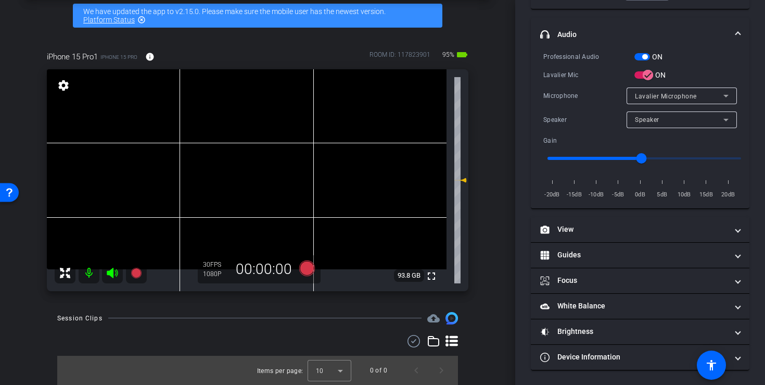
click at [635, 96] on span "Lavalier Microphone" at bounding box center [666, 96] width 62 height 7
click at [632, 96] on div at bounding box center [382, 192] width 765 height 385
click at [641, 126] on div "Speaker" at bounding box center [682, 119] width 94 height 17
click at [644, 122] on div at bounding box center [382, 192] width 765 height 385
click at [653, 94] on span "Lavalier Microphone" at bounding box center [666, 96] width 62 height 7
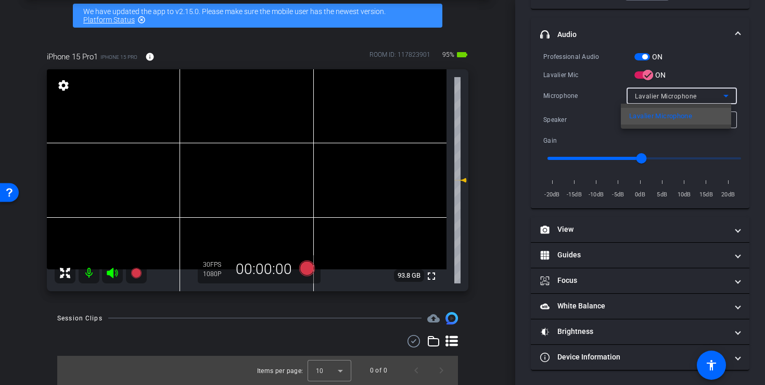
click at [580, 110] on div at bounding box center [382, 192] width 765 height 385
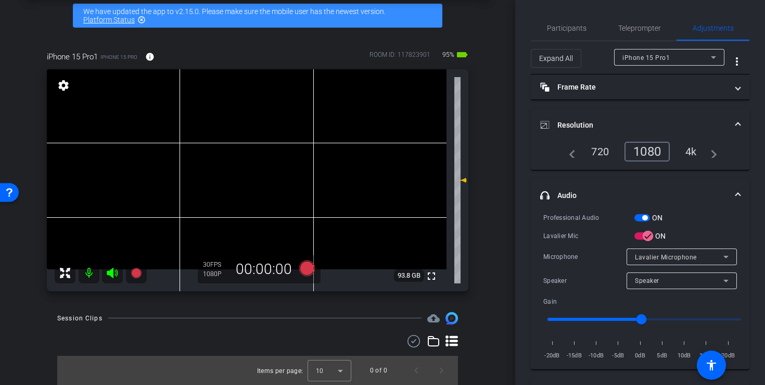
scroll to position [0, 0]
click at [711, 121] on mat-panel-title "Resolution" at bounding box center [633, 125] width 187 height 11
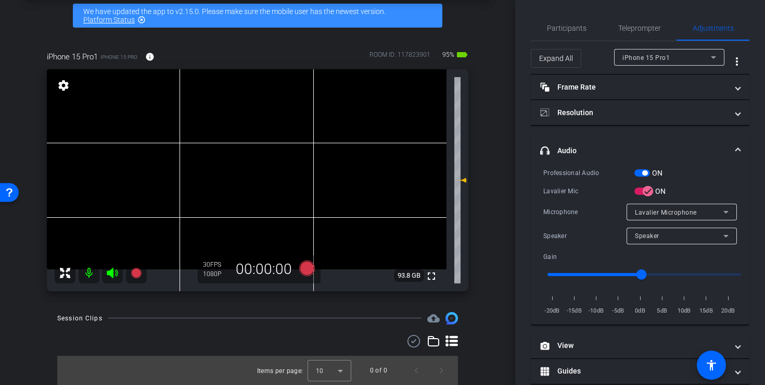
click at [735, 150] on mat-expansion-panel-header "headphone icon Audio" at bounding box center [640, 150] width 219 height 33
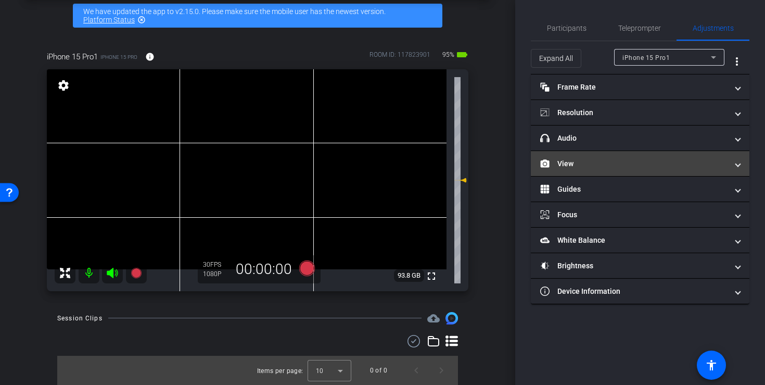
click at [665, 173] on mat-expansion-panel-header "View" at bounding box center [640, 163] width 219 height 25
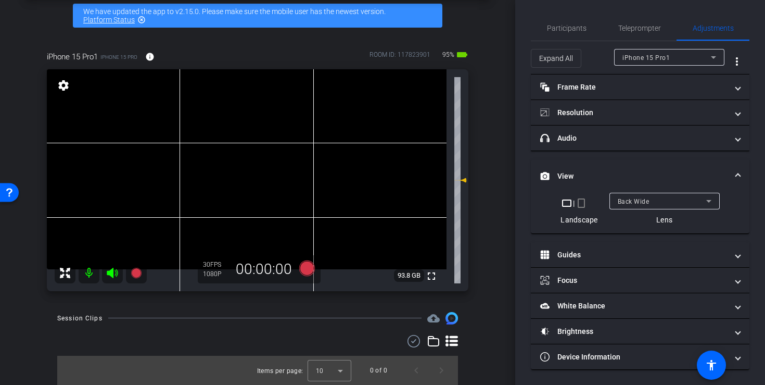
click at [667, 171] on mat-panel-title "View" at bounding box center [633, 176] width 187 height 11
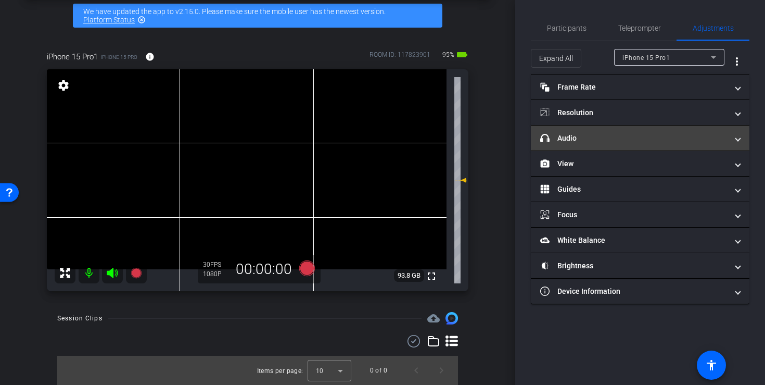
click at [632, 139] on mat-panel-title "headphone icon Audio" at bounding box center [633, 138] width 187 height 11
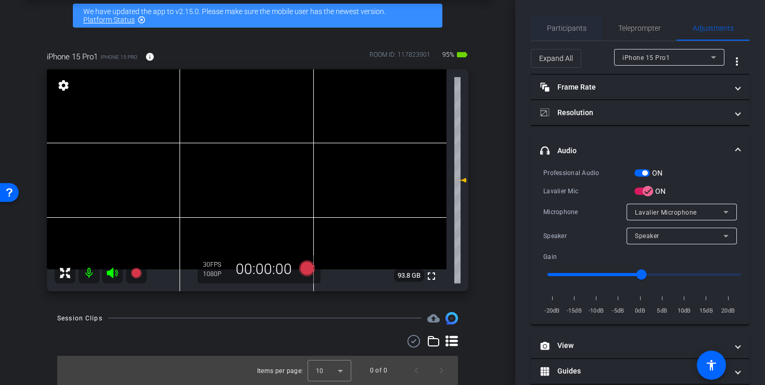
click at [580, 34] on span "Participants" at bounding box center [567, 28] width 40 height 25
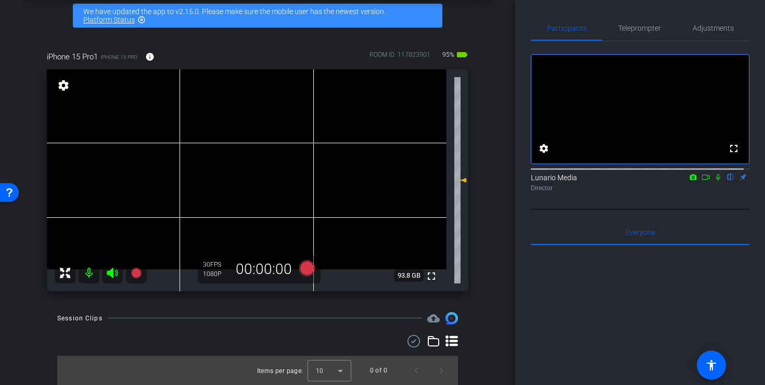
click at [234, 130] on video at bounding box center [247, 169] width 400 height 200
click at [241, 144] on video at bounding box center [247, 169] width 400 height 200
click at [303, 271] on icon at bounding box center [307, 268] width 16 height 16
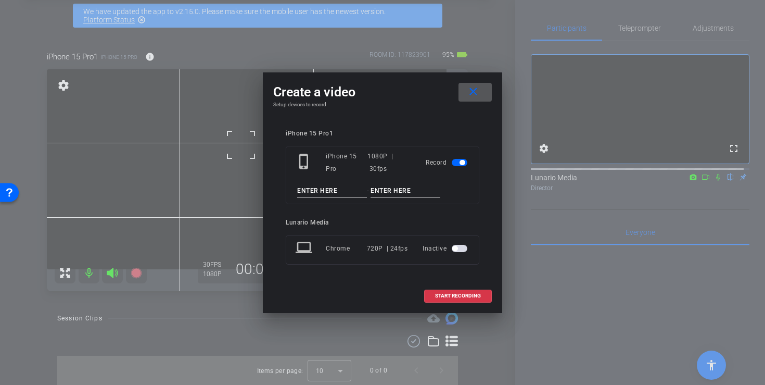
click at [315, 185] on input at bounding box center [332, 190] width 70 height 13
type input "R"
type input "Test 1"
type input "New setup"
click at [477, 87] on mat-icon "close" at bounding box center [473, 91] width 13 height 13
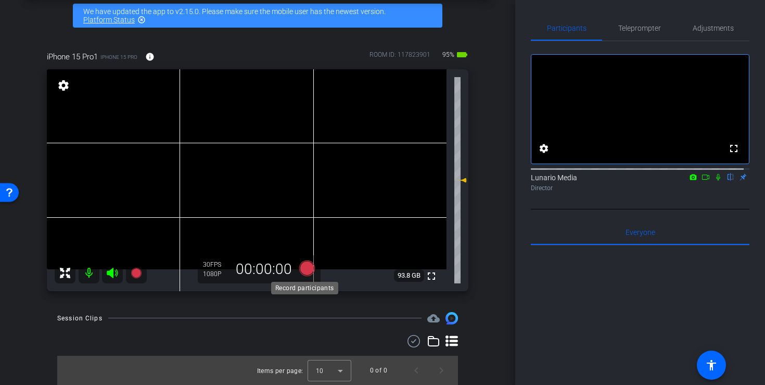
click at [308, 265] on icon at bounding box center [307, 268] width 16 height 16
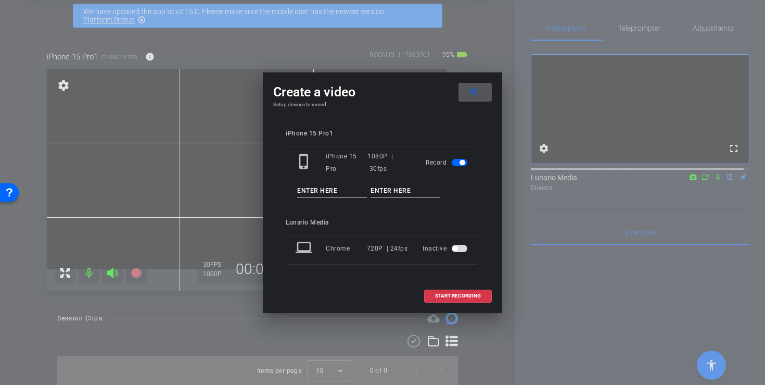
click at [316, 190] on input at bounding box center [332, 190] width 70 height 13
type input "Test 1"
type input "New setup - no eyeline"
click at [448, 294] on span "START RECORDING" at bounding box center [458, 295] width 46 height 5
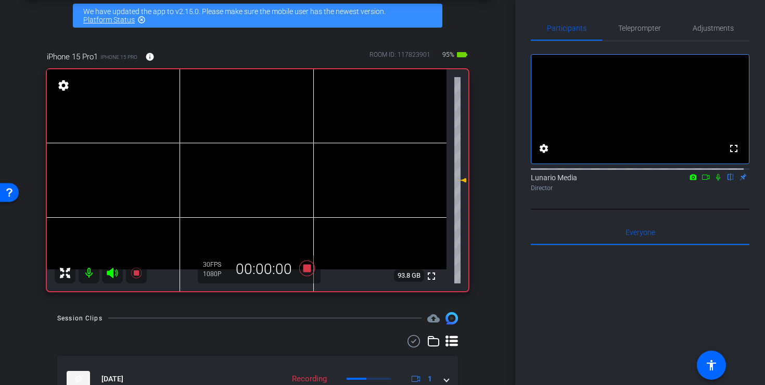
click at [714, 181] on icon at bounding box center [718, 176] width 8 height 7
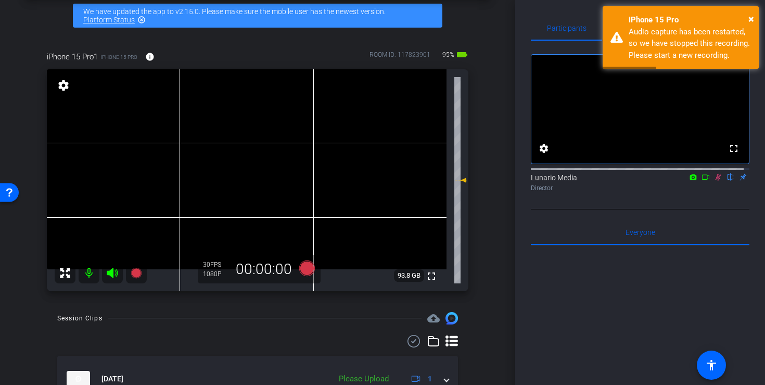
click at [714, 181] on icon at bounding box center [718, 176] width 8 height 7
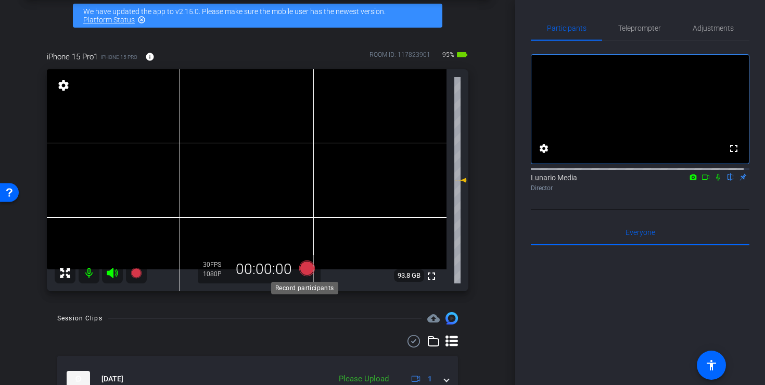
click at [301, 268] on icon at bounding box center [307, 268] width 16 height 16
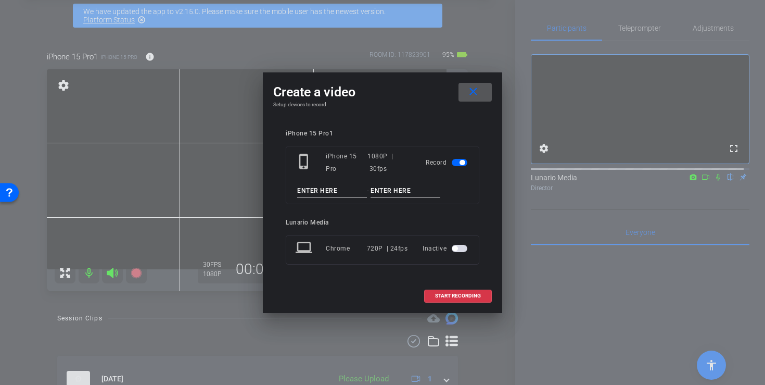
click at [339, 185] on input at bounding box center [332, 190] width 70 height 13
click at [469, 296] on span "START RECORDING" at bounding box center [458, 295] width 46 height 5
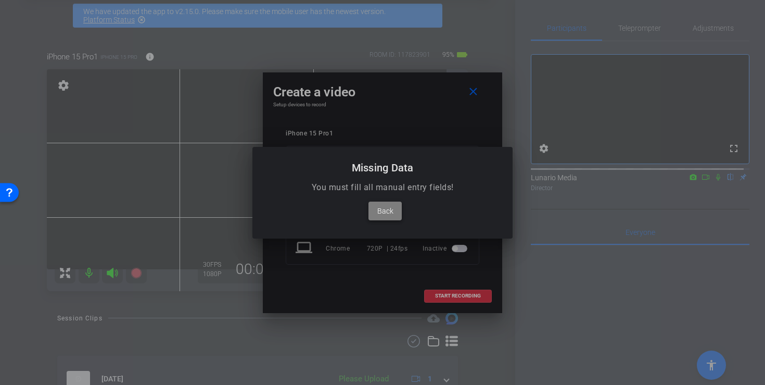
click at [379, 205] on span "Back" at bounding box center [385, 211] width 16 height 12
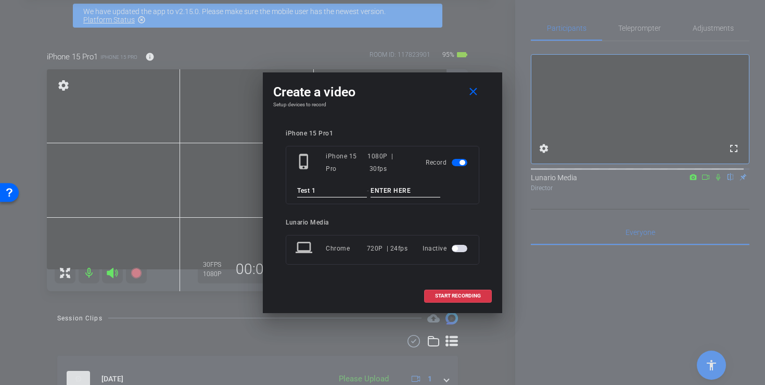
click at [335, 188] on input "Test 1" at bounding box center [332, 190] width 70 height 13
type input "Test"
click at [408, 184] on input at bounding box center [406, 190] width 70 height 13
type input "1"
click at [454, 283] on div "iPhone 15 Pro1 phone_iphone iPhone 15 Pro 1080P | 30fps Record Test - 1 Lunario…" at bounding box center [382, 204] width 219 height 170
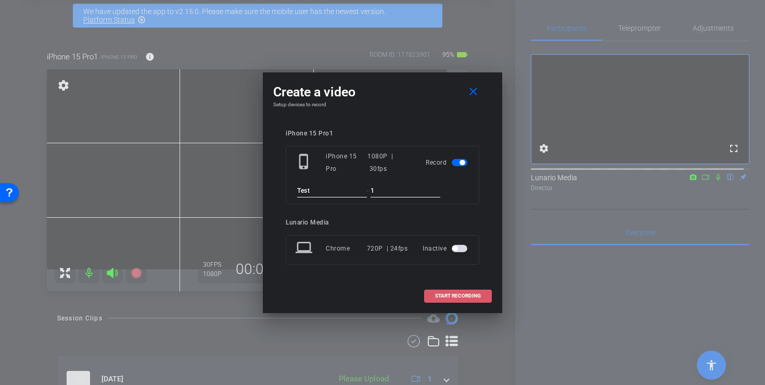
click at [460, 290] on span at bounding box center [458, 295] width 67 height 25
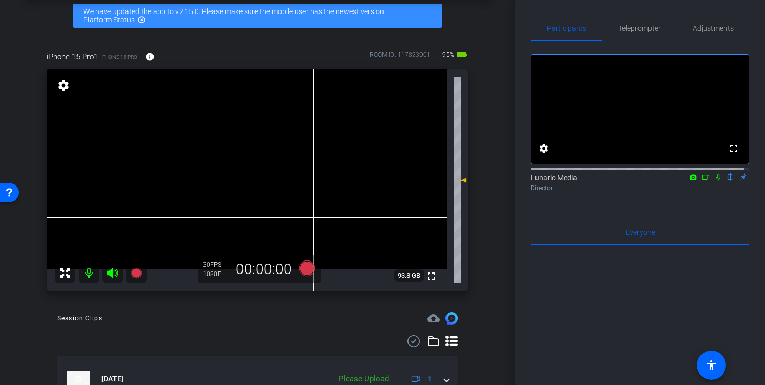
click at [248, 160] on video at bounding box center [247, 169] width 400 height 200
click at [722, 29] on span "Adjustments" at bounding box center [713, 27] width 41 height 7
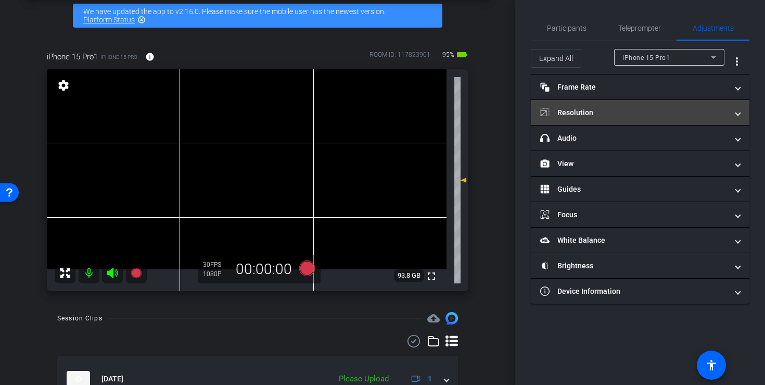
click at [675, 105] on mat-expansion-panel-header "Resolution" at bounding box center [640, 112] width 219 height 25
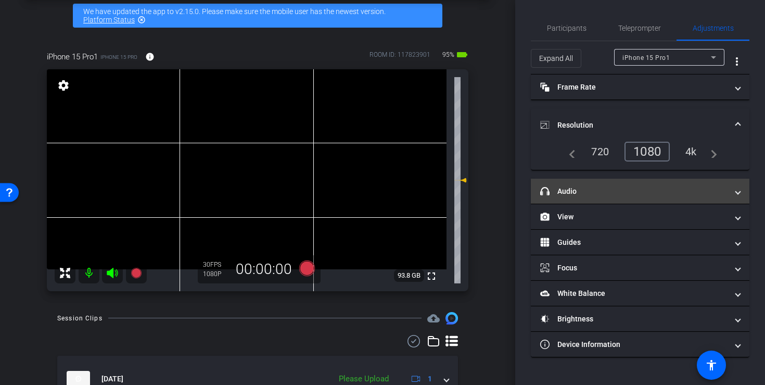
click at [675, 184] on mat-expansion-panel-header "headphone icon Audio" at bounding box center [640, 191] width 219 height 25
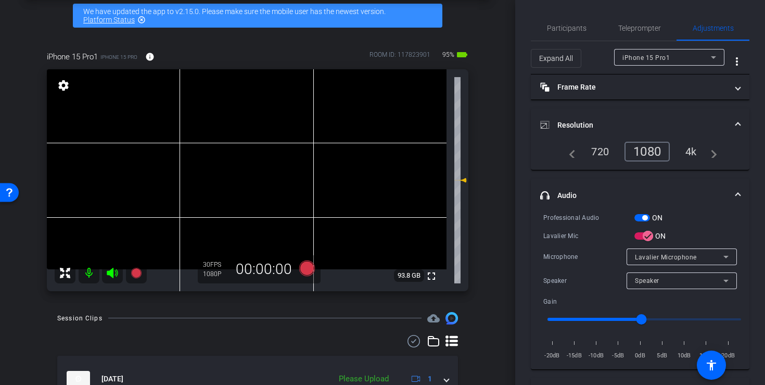
scroll to position [36, 0]
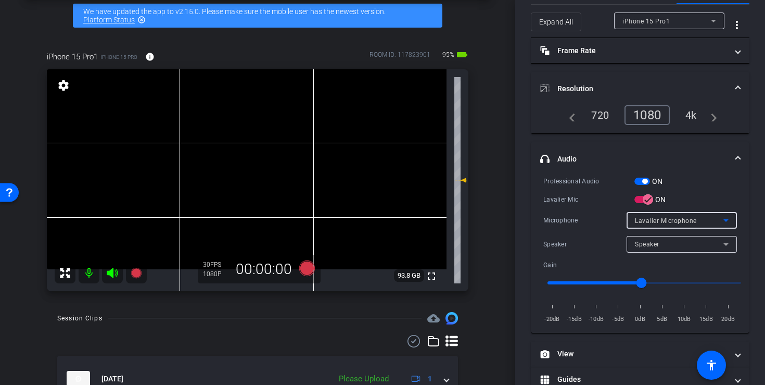
click at [690, 220] on span "Lavalier Microphone" at bounding box center [666, 220] width 62 height 7
click at [682, 237] on span "Lavalier Microphone" at bounding box center [660, 240] width 63 height 12
click at [642, 179] on span "button" at bounding box center [643, 180] width 16 height 7
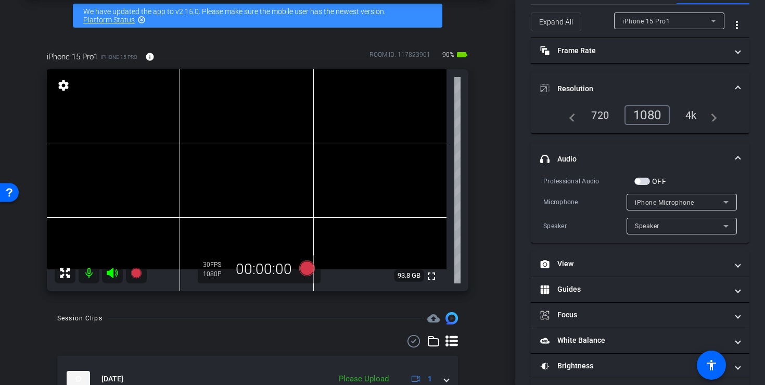
click at [654, 196] on mat-select "iPhone Microphone" at bounding box center [682, 202] width 94 height 13
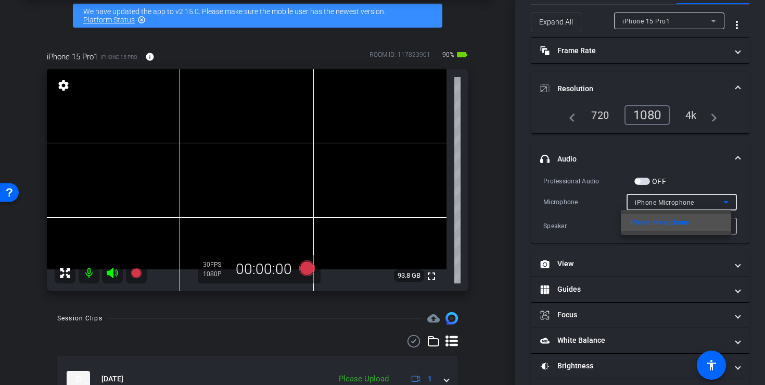
click at [634, 168] on div at bounding box center [382, 192] width 765 height 385
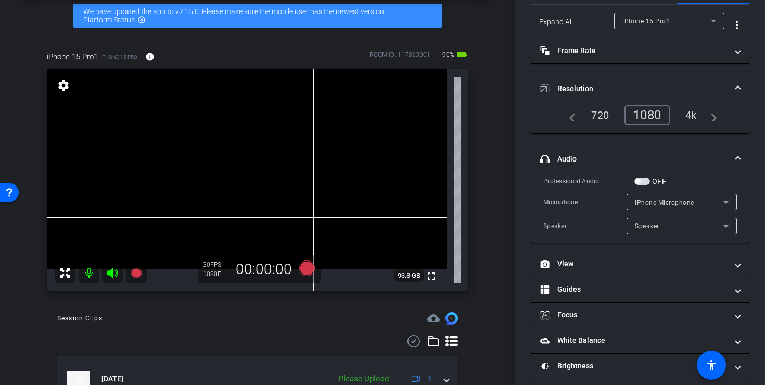
click at [644, 180] on span "button" at bounding box center [643, 180] width 16 height 7
click at [667, 223] on div "Speaker" at bounding box center [679, 225] width 88 height 13
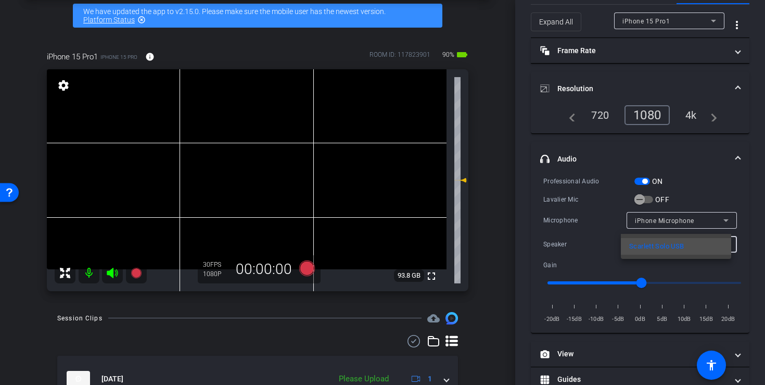
click at [586, 224] on div at bounding box center [382, 192] width 765 height 385
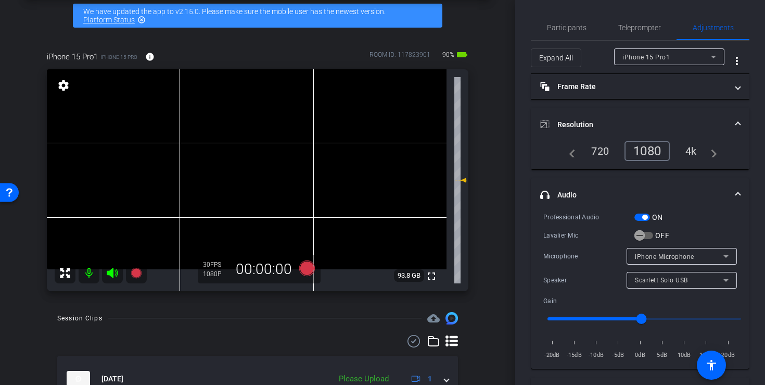
scroll to position [0, 0]
click at [625, 24] on span "Teleprompter" at bounding box center [639, 27] width 43 height 7
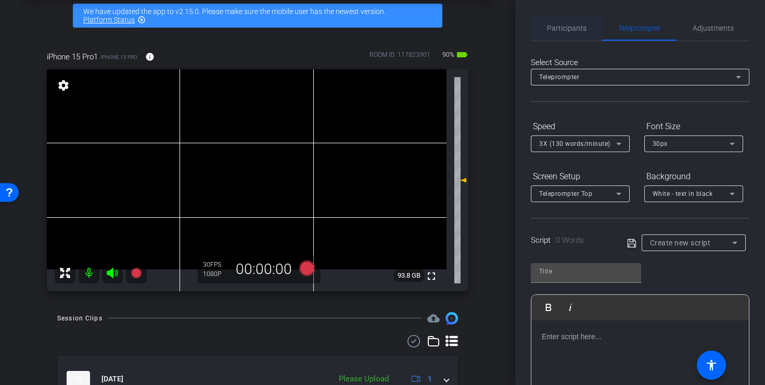
click at [552, 21] on span "Participants" at bounding box center [567, 28] width 40 height 25
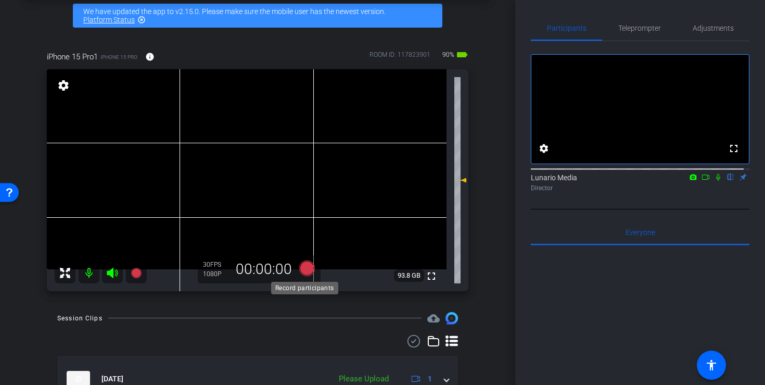
click at [308, 264] on icon at bounding box center [307, 268] width 16 height 16
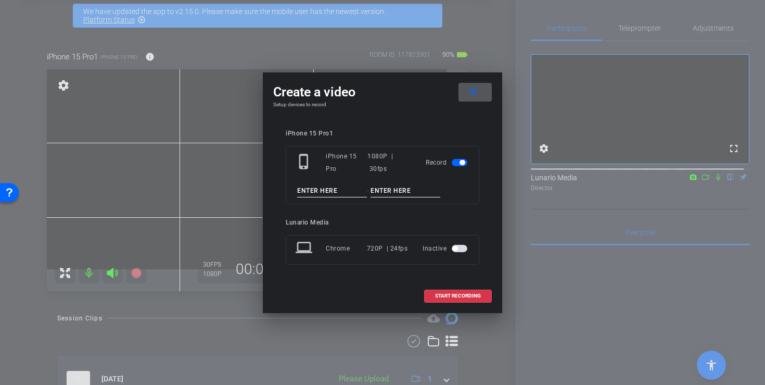
click at [321, 188] on input at bounding box center [332, 190] width 70 height 13
type input "Test"
click at [424, 186] on input at bounding box center [406, 190] width 70 height 13
type input "1"
click at [470, 294] on span "START RECORDING" at bounding box center [458, 295] width 46 height 5
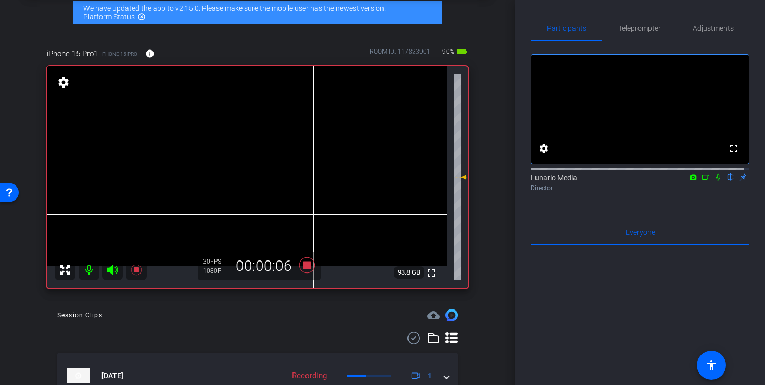
scroll to position [50, 0]
click at [718, 23] on span "Adjustments" at bounding box center [713, 28] width 41 height 25
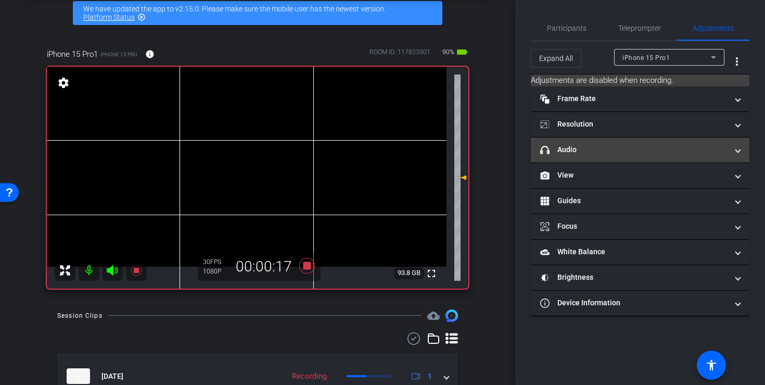
click at [652, 148] on mat-panel-title "headphone icon Audio" at bounding box center [633, 149] width 187 height 11
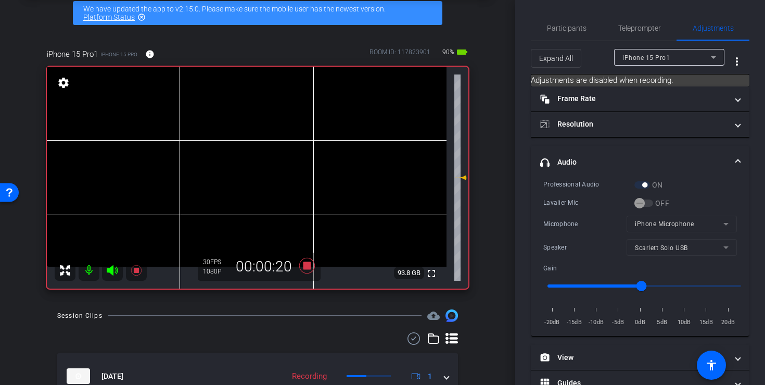
click at [657, 224] on mat-form-field "iPhone Microphone" at bounding box center [682, 223] width 110 height 17
click at [573, 24] on span "Participants" at bounding box center [567, 27] width 40 height 7
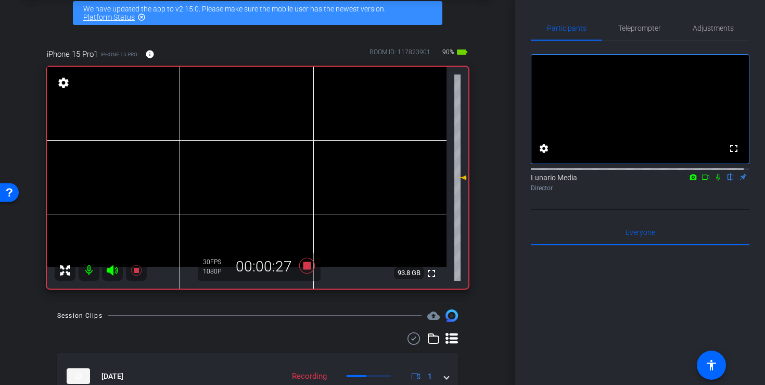
click at [716, 181] on icon at bounding box center [718, 176] width 8 height 7
click at [727, 27] on span "Adjustments" at bounding box center [713, 27] width 41 height 7
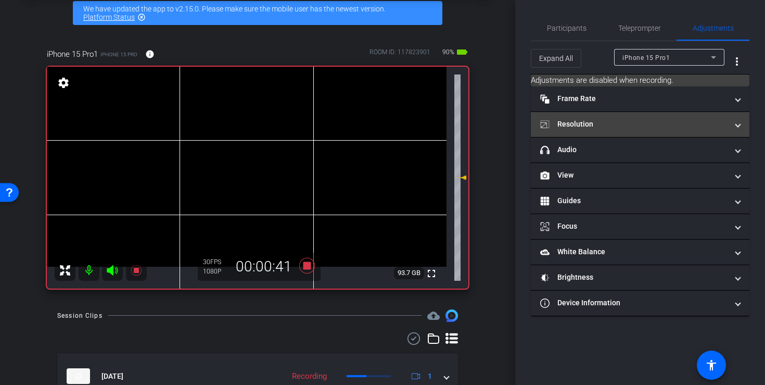
click at [649, 117] on mat-expansion-panel-header "Resolution" at bounding box center [640, 124] width 219 height 25
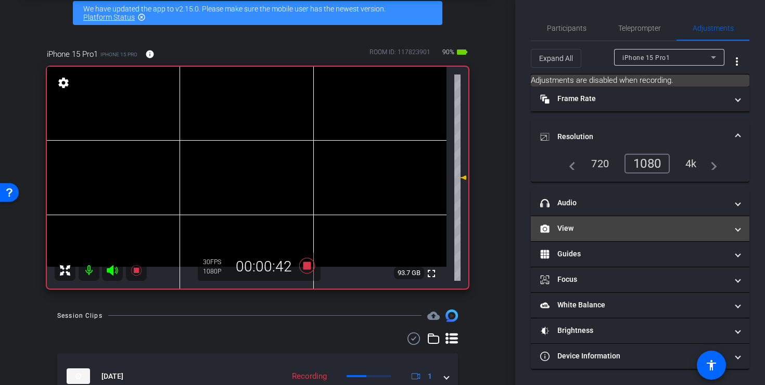
click at [638, 224] on mat-panel-title "View" at bounding box center [633, 228] width 187 height 11
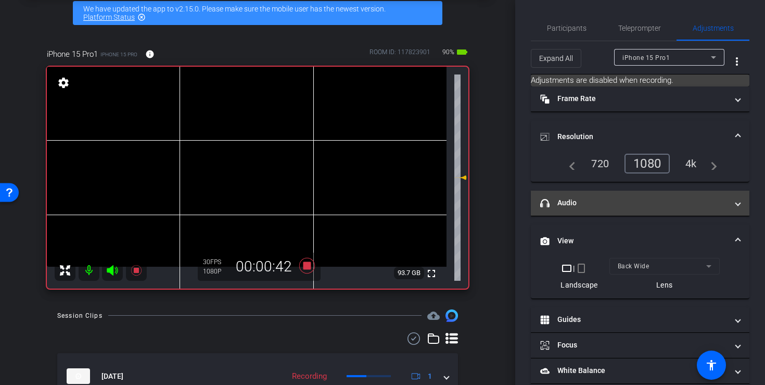
click at [639, 206] on mat-panel-title "headphone icon Audio" at bounding box center [633, 202] width 187 height 11
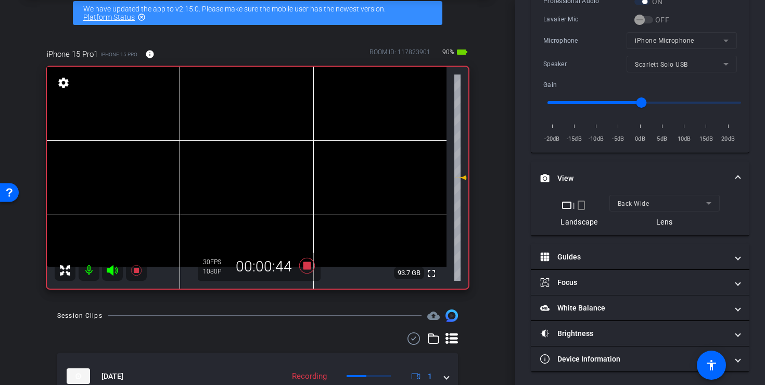
scroll to position [230, 0]
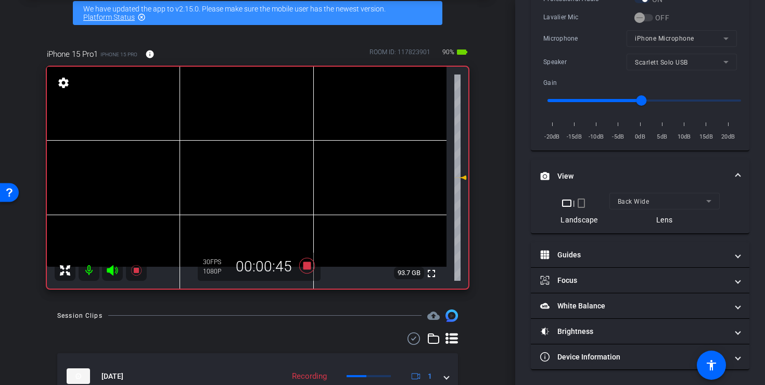
click at [674, 68] on mat-form-field "Scarlett Solo USB" at bounding box center [682, 62] width 110 height 17
click at [309, 265] on icon at bounding box center [307, 265] width 25 height 19
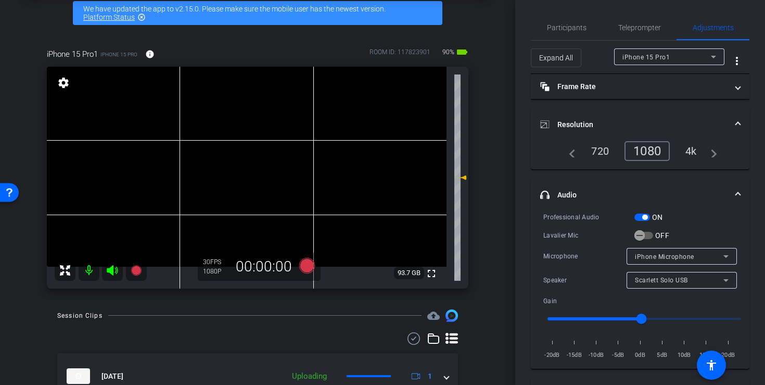
scroll to position [0, 0]
click at [562, 31] on span "Participants" at bounding box center [567, 27] width 40 height 7
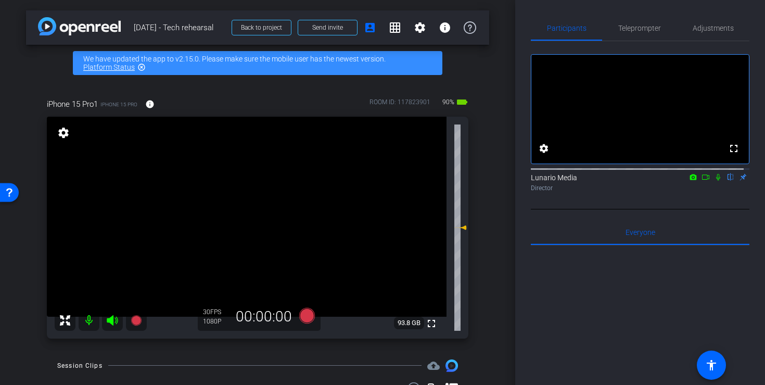
click at [714, 181] on icon at bounding box center [718, 176] width 8 height 7
click at [700, 182] on mat-icon at bounding box center [706, 176] width 12 height 9
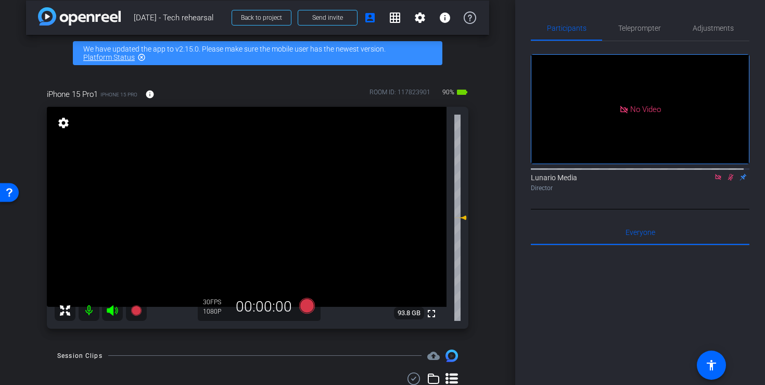
scroll to position [23, 0]
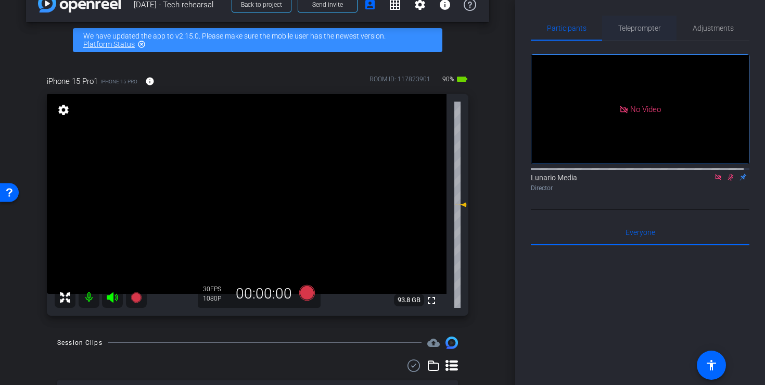
click at [651, 28] on span "Teleprompter" at bounding box center [639, 27] width 43 height 7
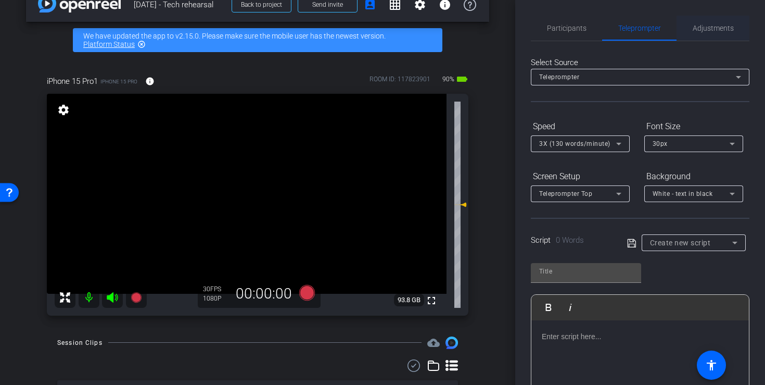
click at [696, 28] on span "Adjustments" at bounding box center [713, 27] width 41 height 7
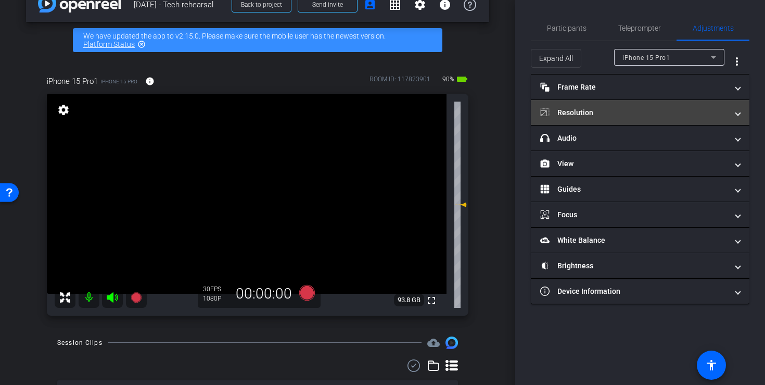
click at [628, 111] on mat-panel-title "Resolution" at bounding box center [633, 112] width 187 height 11
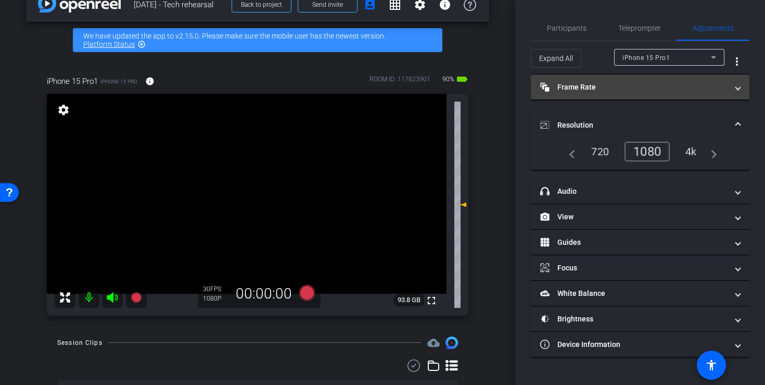
click at [613, 81] on mat-expansion-panel-header "Frame Rate Frame Rate" at bounding box center [640, 86] width 219 height 25
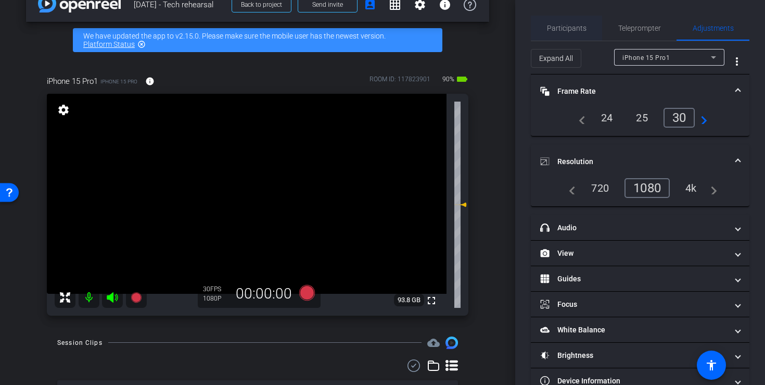
click at [562, 30] on span "Participants" at bounding box center [567, 27] width 40 height 7
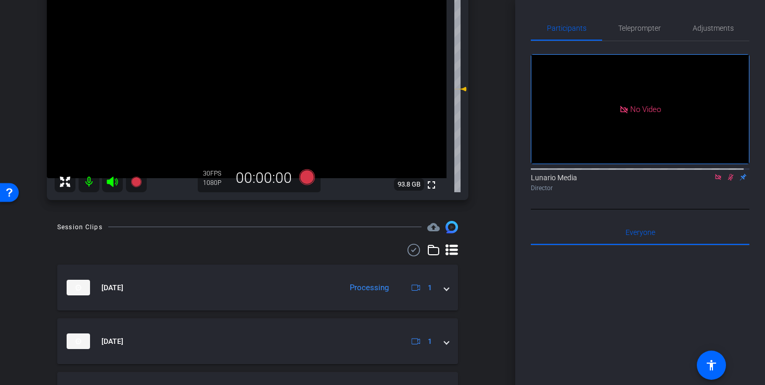
scroll to position [208, 0]
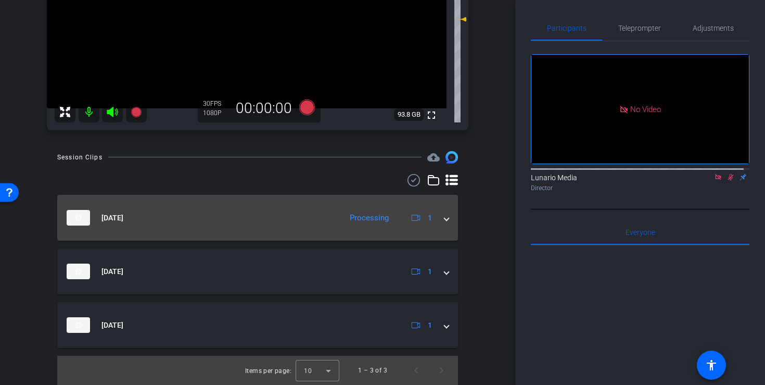
click at [314, 217] on mat-panel-title "Aug 14, 2025" at bounding box center [202, 218] width 270 height 16
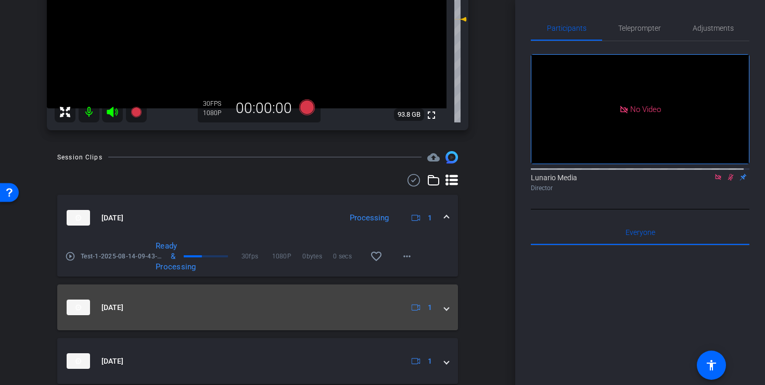
click at [388, 307] on mat-panel-title "Aug 14, 2025" at bounding box center [232, 307] width 331 height 16
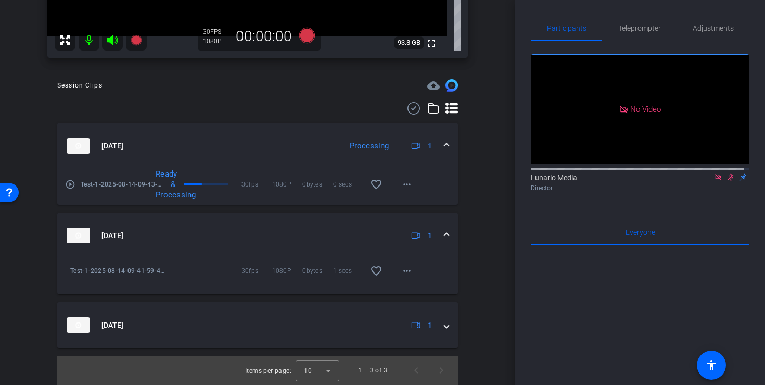
click at [330, 313] on mat-expansion-panel-header "Aug 14, 2025 1" at bounding box center [257, 325] width 401 height 46
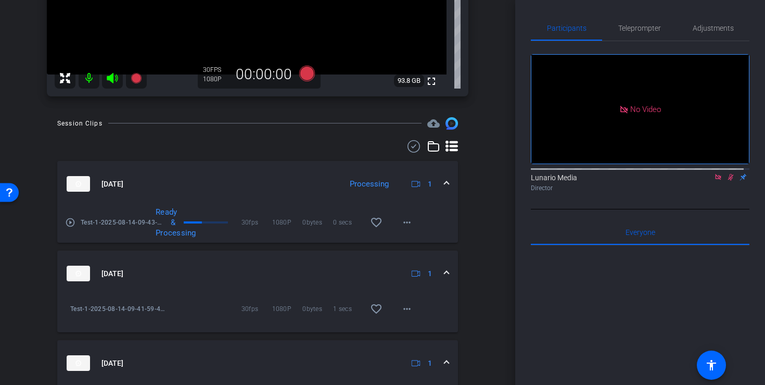
scroll to position [197, 0]
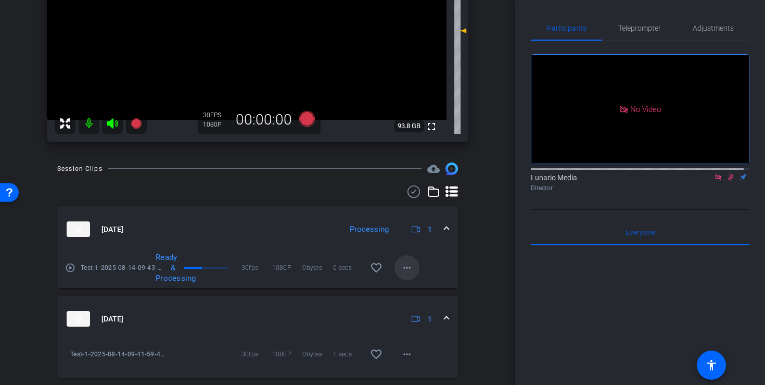
click at [401, 269] on mat-icon "more_horiz" at bounding box center [407, 267] width 12 height 12
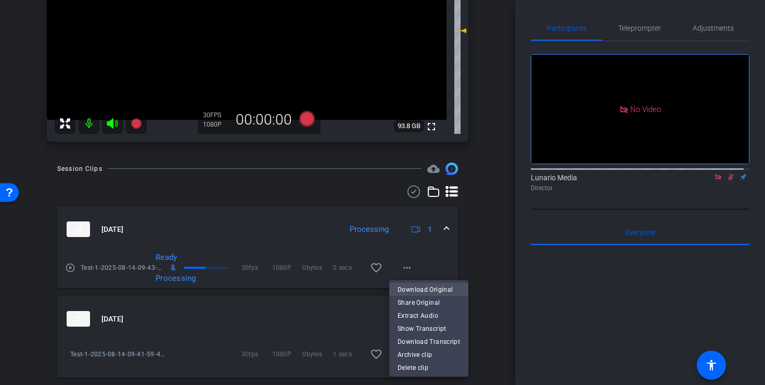
click at [424, 290] on span "Download Original" at bounding box center [429, 289] width 62 height 12
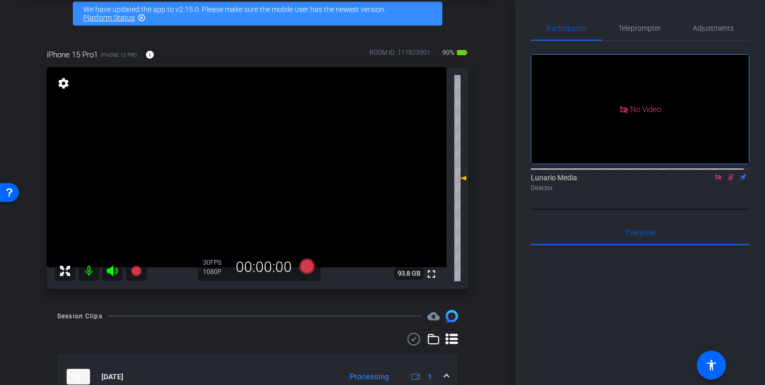
scroll to position [0, 0]
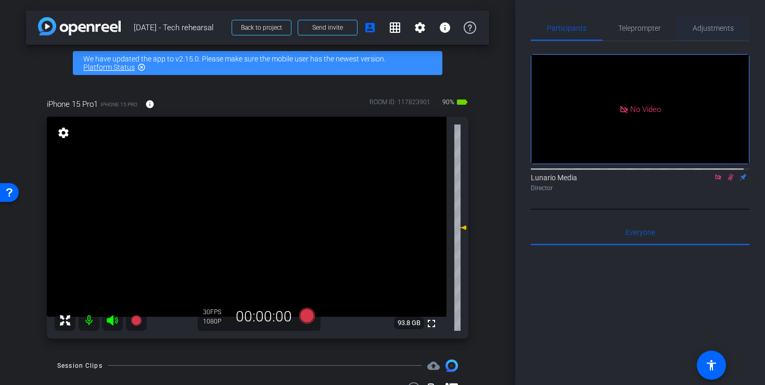
click at [724, 22] on span "Adjustments" at bounding box center [713, 28] width 41 height 25
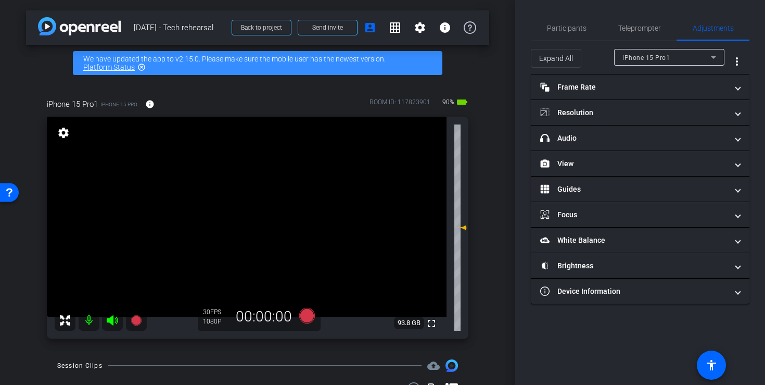
click at [119, 318] on mat-icon at bounding box center [112, 320] width 21 height 21
click at [119, 320] on mat-icon at bounding box center [112, 320] width 21 height 21
click at [580, 30] on span "Participants" at bounding box center [567, 27] width 40 height 7
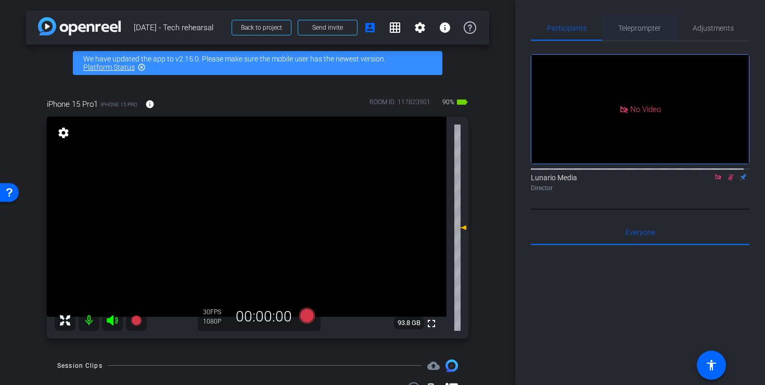
click at [667, 26] on div "Teleprompter" at bounding box center [639, 28] width 74 height 25
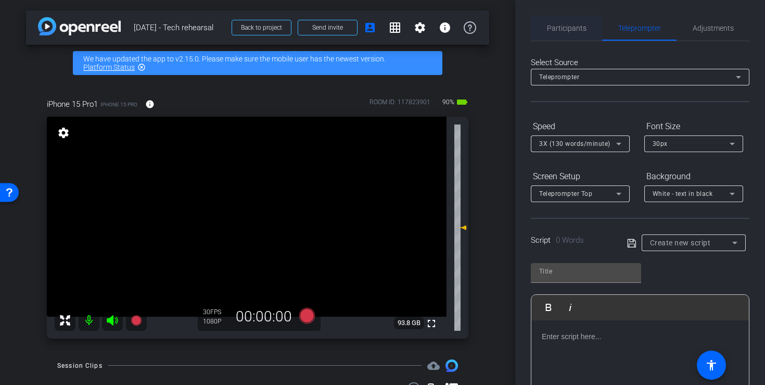
click at [564, 28] on span "Participants" at bounding box center [567, 27] width 40 height 7
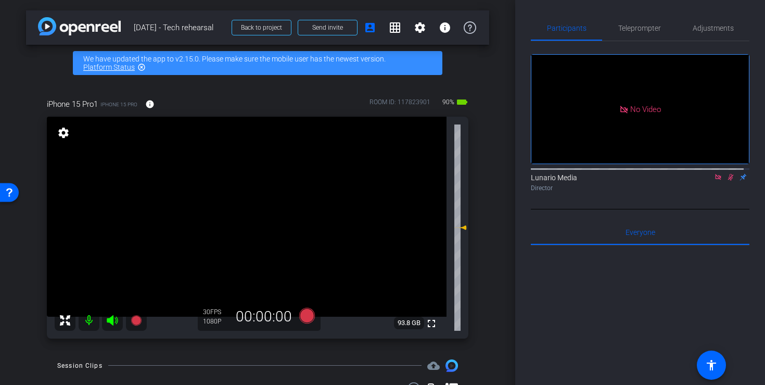
click at [728, 176] on icon at bounding box center [731, 177] width 6 height 7
click at [726, 172] on mat-icon at bounding box center [731, 176] width 12 height 9
click at [626, 20] on span "Teleprompter" at bounding box center [639, 28] width 43 height 25
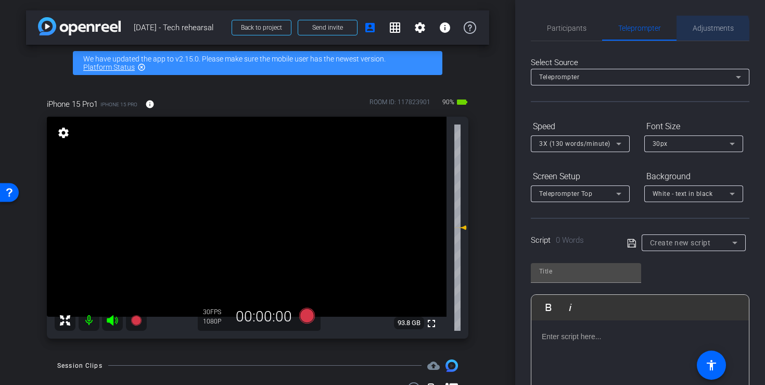
click at [706, 30] on span "Adjustments" at bounding box center [713, 27] width 41 height 7
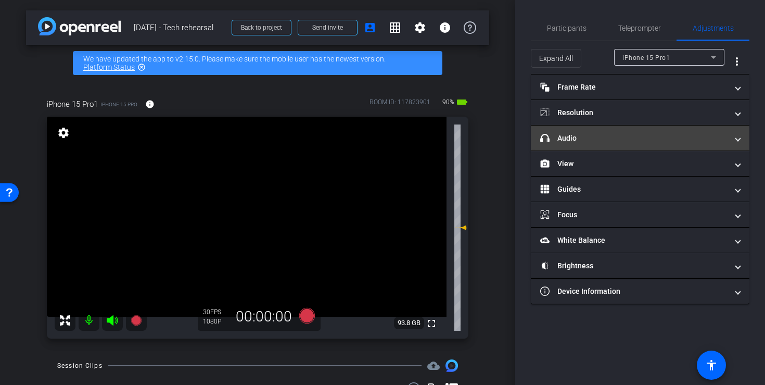
click at [633, 136] on mat-panel-title "headphone icon Audio" at bounding box center [633, 138] width 187 height 11
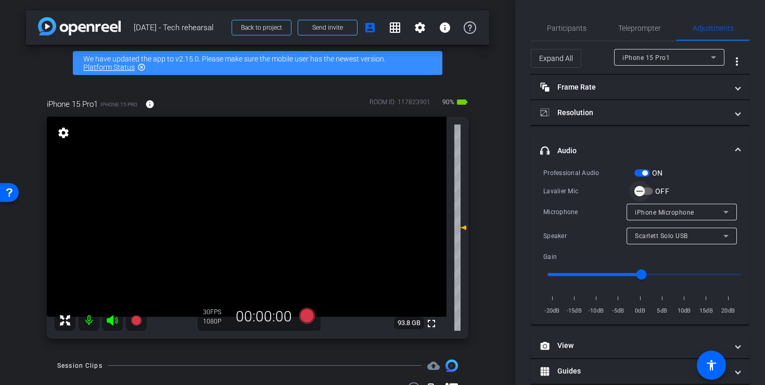
click at [641, 188] on icon "button" at bounding box center [639, 190] width 9 height 9
click at [642, 213] on span "Lavalier Microphone" at bounding box center [666, 212] width 62 height 7
click at [706, 182] on div at bounding box center [382, 192] width 765 height 385
click at [634, 19] on span "Teleprompter" at bounding box center [639, 28] width 43 height 25
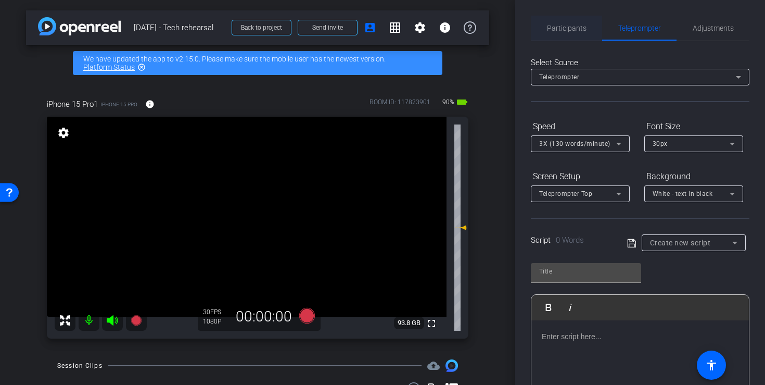
click at [567, 25] on span "Participants" at bounding box center [567, 27] width 40 height 7
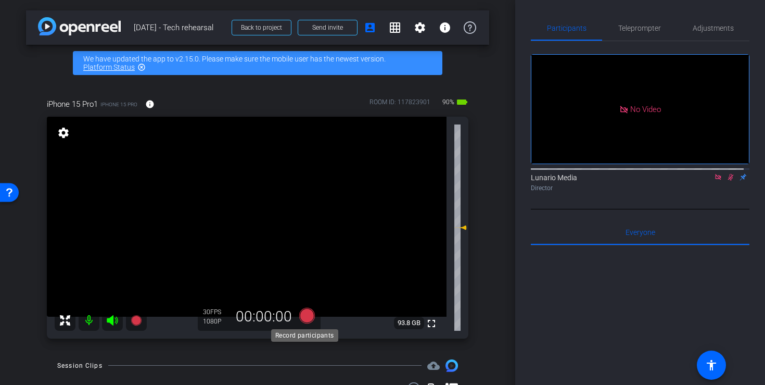
click at [306, 308] on icon at bounding box center [307, 316] width 16 height 16
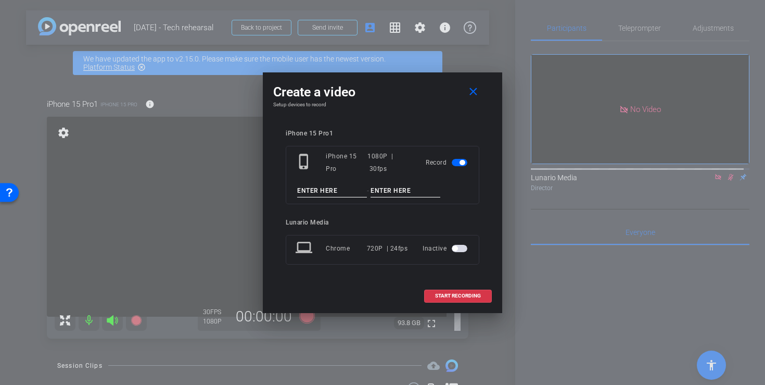
click at [335, 194] on input at bounding box center [332, 190] width 70 height 13
type input "test"
type input "1"
click at [471, 295] on span "START RECORDING" at bounding box center [458, 295] width 46 height 5
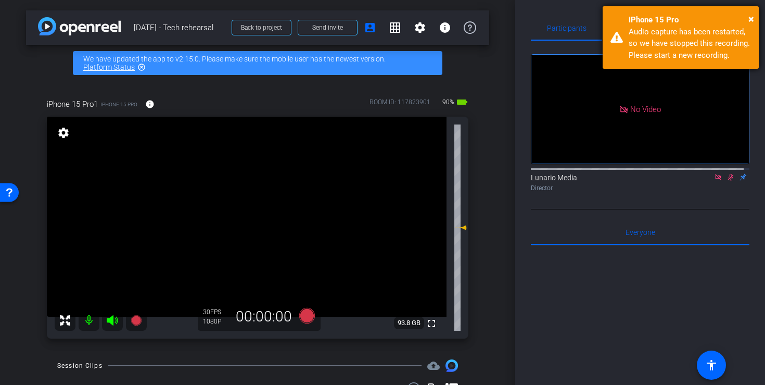
click at [756, 17] on div "× iPhone 15 Pro Audio capture has been restarted, so we have stopped this recor…" at bounding box center [681, 37] width 156 height 62
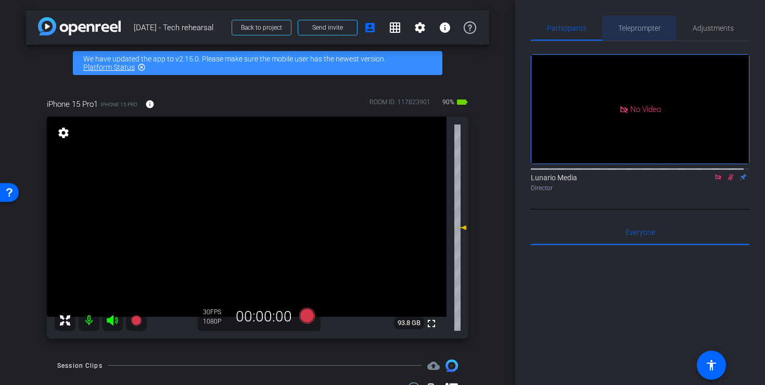
click at [662, 22] on div "Teleprompter" at bounding box center [639, 28] width 74 height 25
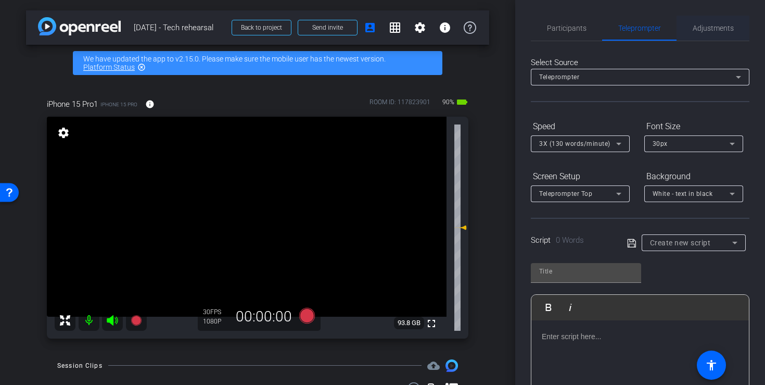
click at [710, 29] on span "Adjustments" at bounding box center [713, 27] width 41 height 7
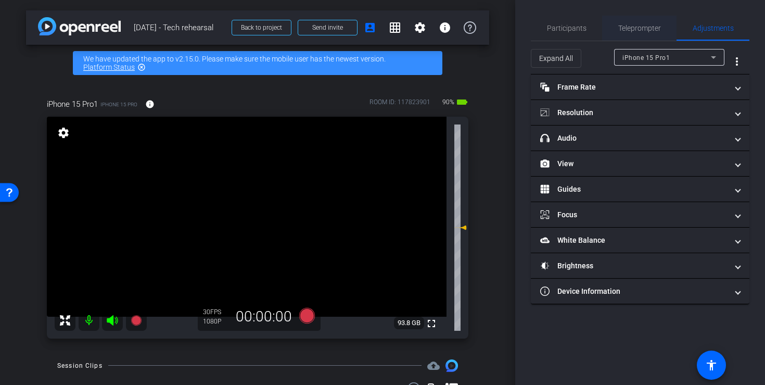
click at [636, 28] on span "Teleprompter" at bounding box center [639, 27] width 43 height 7
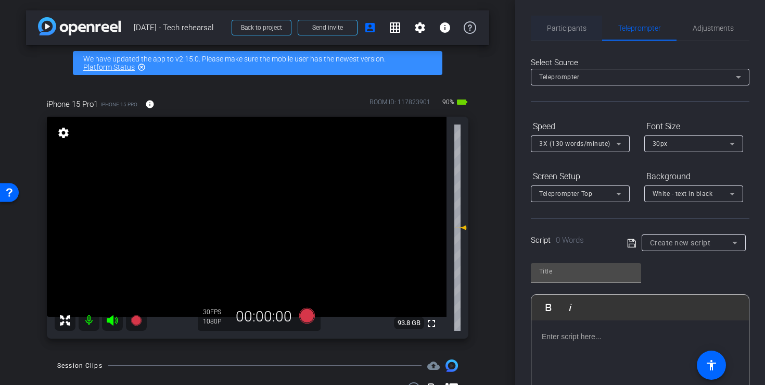
click at [568, 26] on span "Participants" at bounding box center [567, 27] width 40 height 7
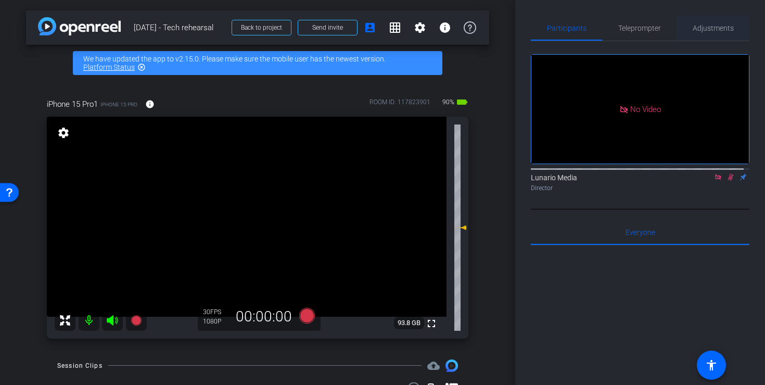
click at [724, 31] on span "Adjustments" at bounding box center [713, 27] width 41 height 7
